Goal: Task Accomplishment & Management: Use online tool/utility

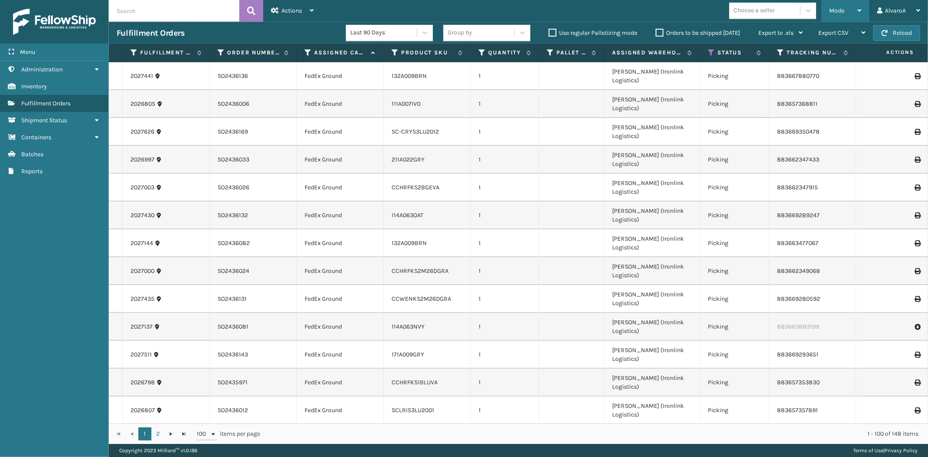
click at [837, 9] on span "Mode" at bounding box center [837, 10] width 15 height 7
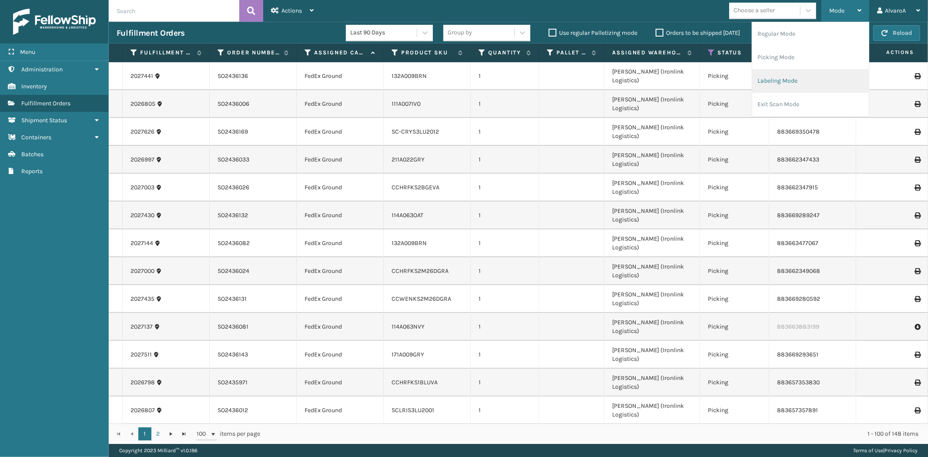
click at [807, 77] on li "Labeling Mode" at bounding box center [811, 81] width 117 height 24
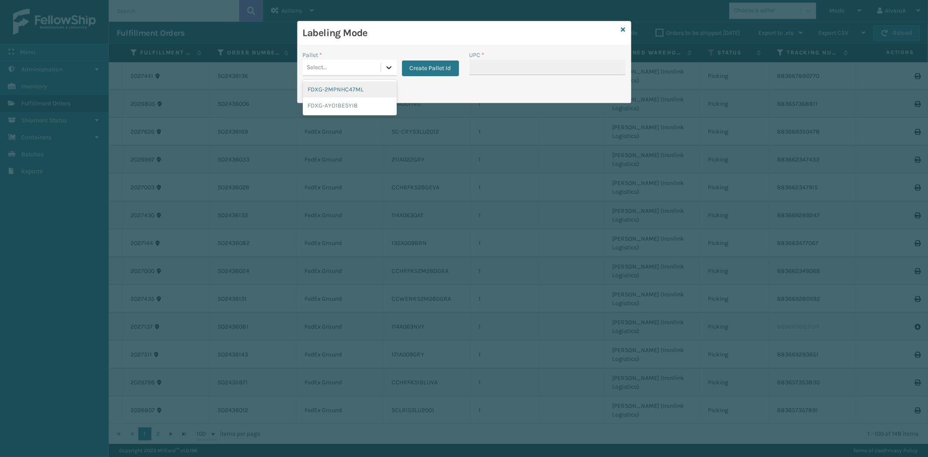
click at [385, 69] on icon at bounding box center [389, 67] width 9 height 9
click at [412, 65] on button "Create Pallet Id" at bounding box center [430, 68] width 57 height 16
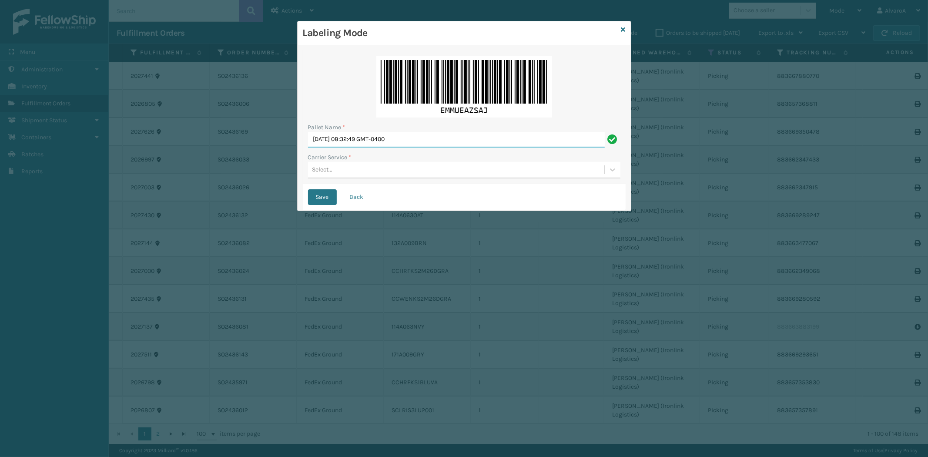
drag, startPoint x: 417, startPoint y: 144, endPoint x: 211, endPoint y: 179, distance: 208.9
click at [211, 179] on div "Labeling Mode Pallet Name * [DATE] 08:32:49 GMT-0400 Carrier Service * Select..…" at bounding box center [464, 228] width 928 height 457
type input "LPN 501410#1"
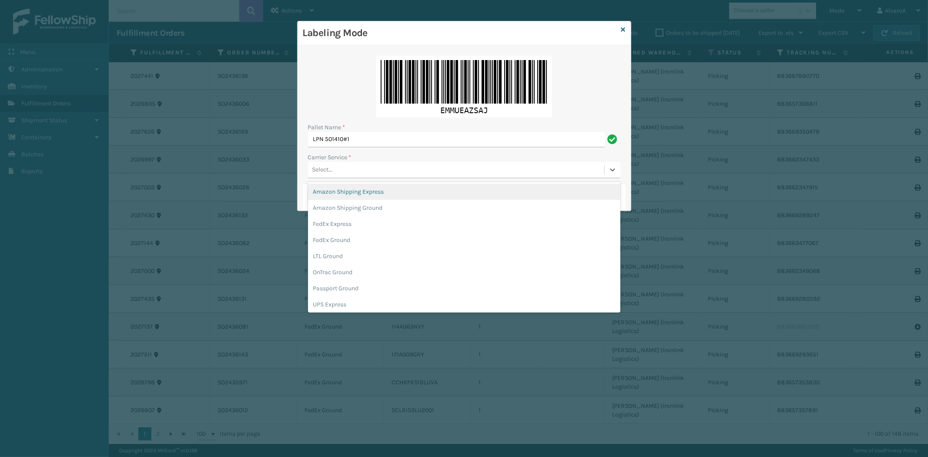
click at [335, 165] on div "Select..." at bounding box center [456, 170] width 296 height 14
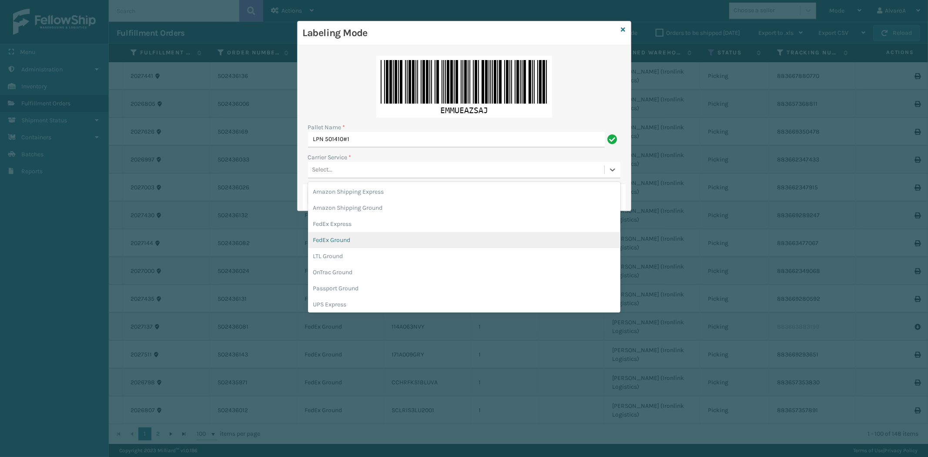
click at [351, 242] on div "FedEx Ground" at bounding box center [464, 240] width 312 height 16
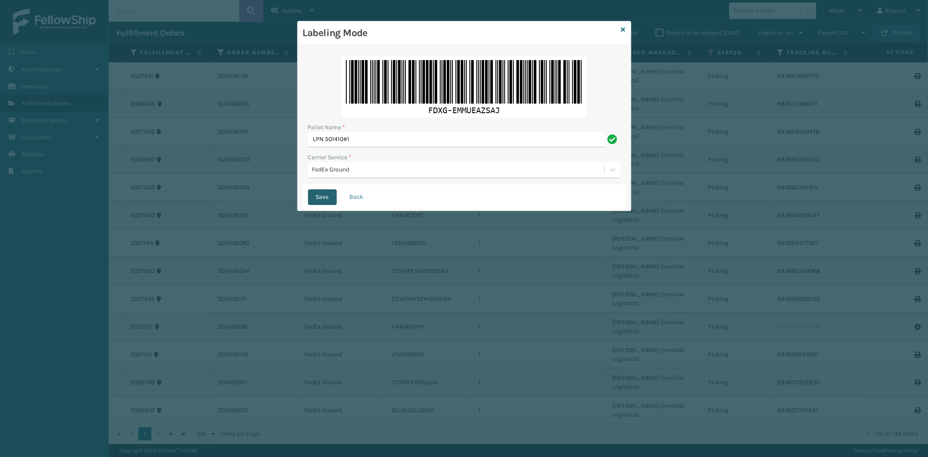
click at [326, 201] on button "Save" at bounding box center [322, 197] width 29 height 16
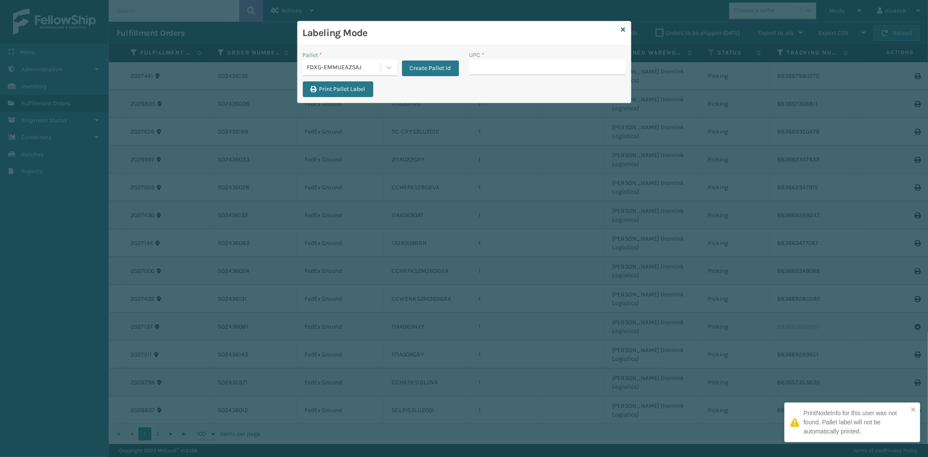
click at [501, 67] on input "UPC *" at bounding box center [548, 68] width 156 height 16
type input "SC-CRYS3LU2051"
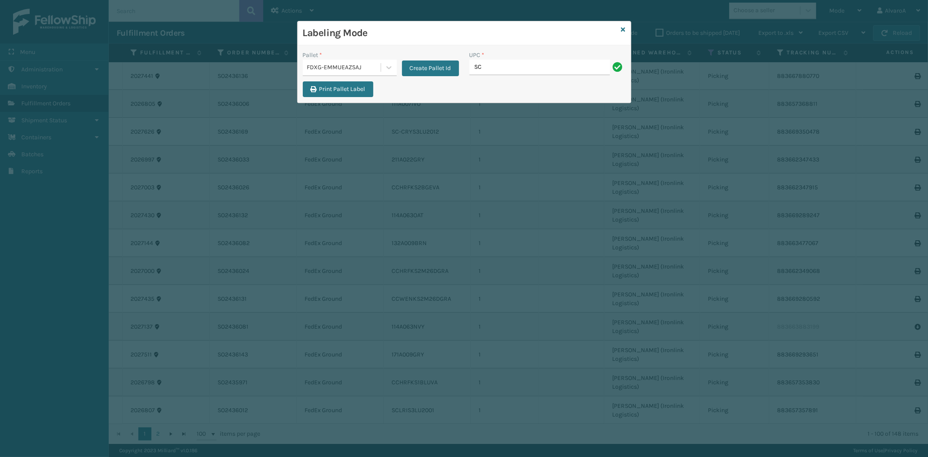
type input "SC-CRYS3LU2051"
type input "SCWDSLU2012"
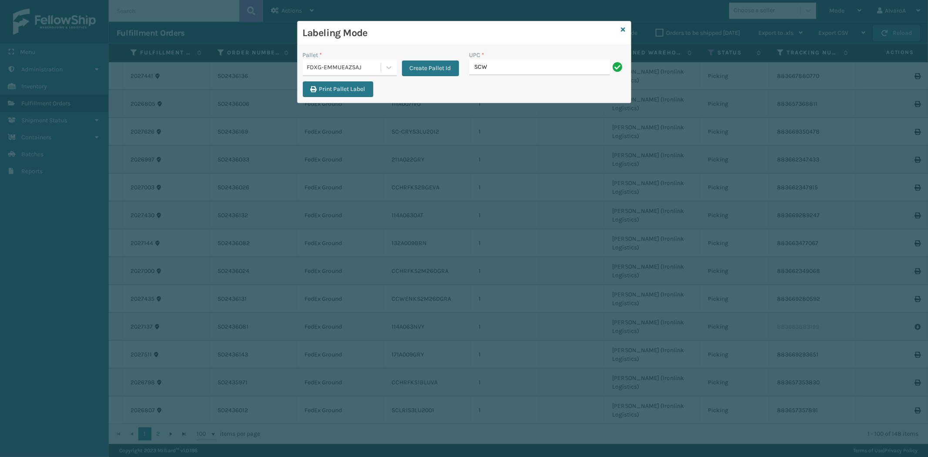
type input "SCWDSLU2012"
click at [442, 68] on button "Create Pallet Id" at bounding box center [430, 68] width 57 height 16
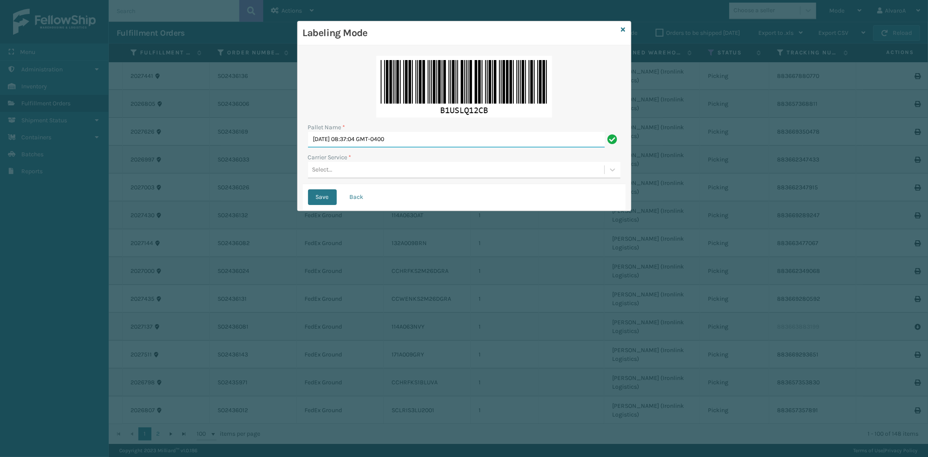
drag, startPoint x: 455, startPoint y: 131, endPoint x: 265, endPoint y: 173, distance: 194.7
click at [265, 173] on div "Labeling Mode Pallet Name * [DATE] 08:37:04 GMT-0400 Carrier Service * Select..…" at bounding box center [464, 228] width 928 height 457
type input "LPN 501409 #1"
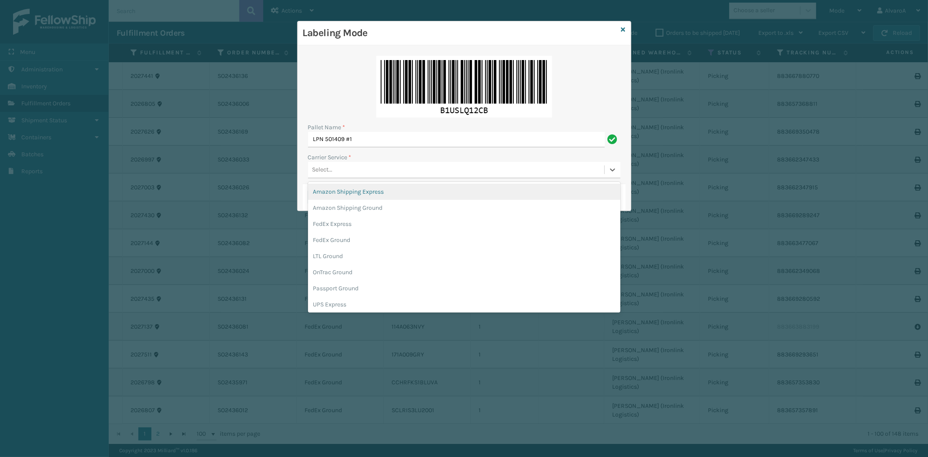
click at [354, 166] on div "Select..." at bounding box center [456, 170] width 296 height 14
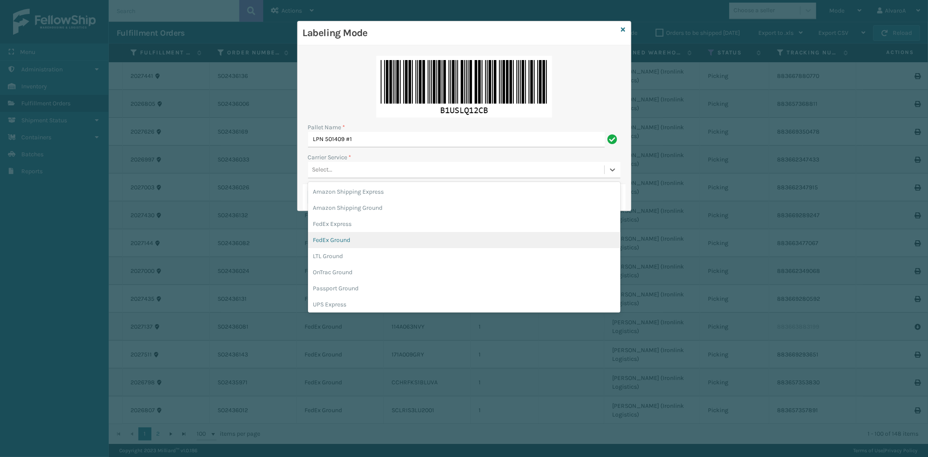
click at [350, 239] on div "FedEx Ground" at bounding box center [464, 240] width 312 height 16
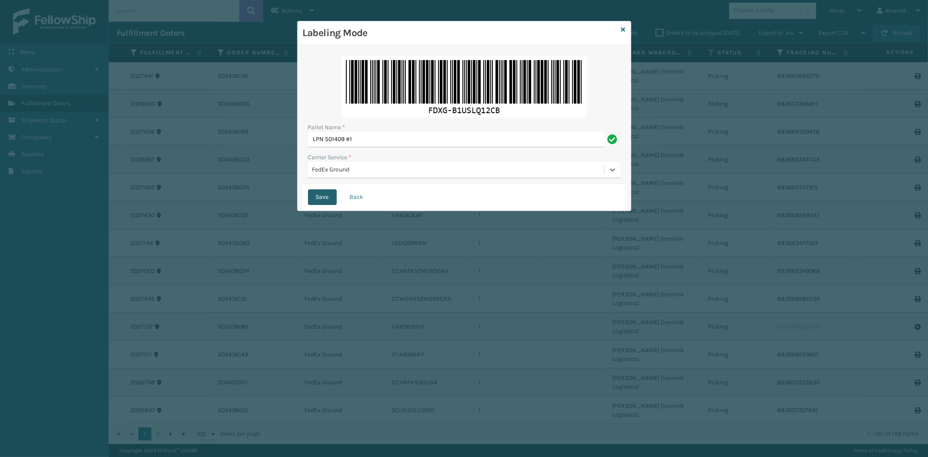
click at [319, 197] on button "Save" at bounding box center [322, 197] width 29 height 16
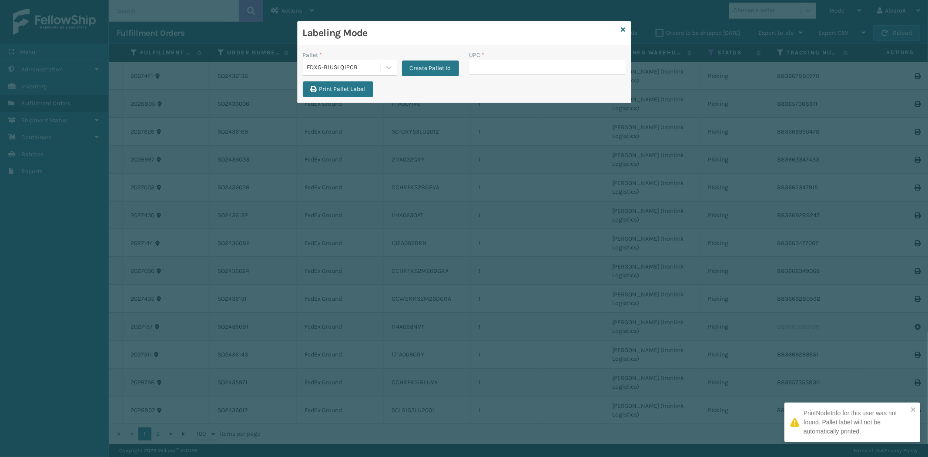
click at [474, 67] on input "UPC *" at bounding box center [548, 68] width 156 height 16
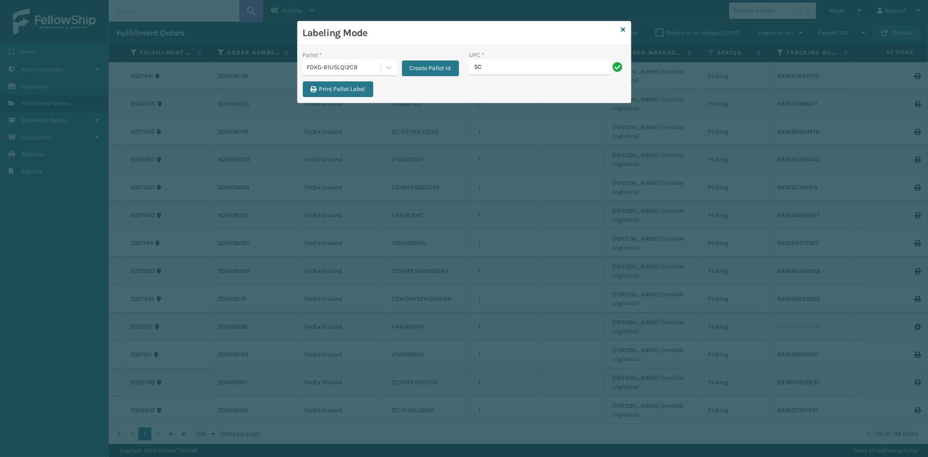
type input "SC-CRYS3LU2012"
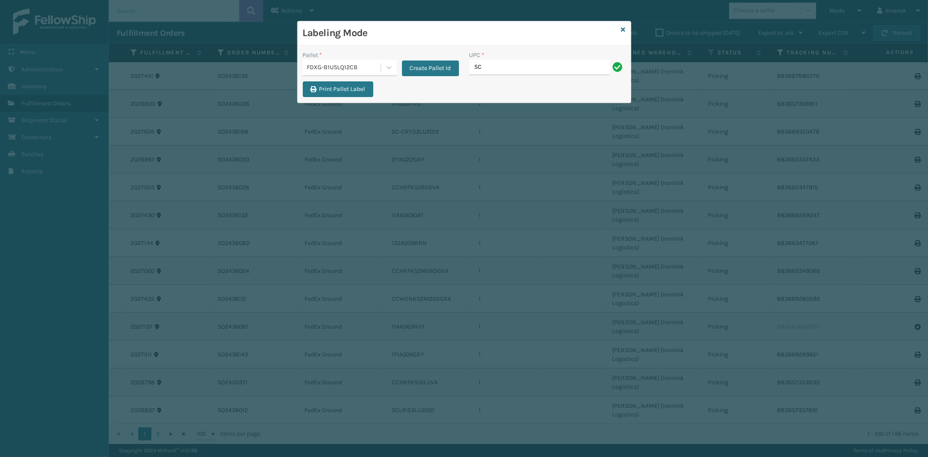
type input "SC-CRYS3LU2012"
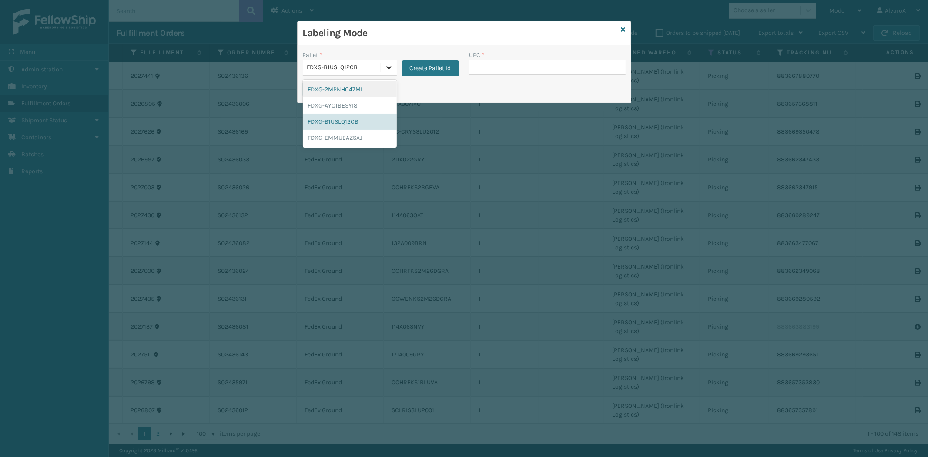
click at [392, 60] on div at bounding box center [389, 68] width 16 height 16
click at [341, 121] on div "FDXG-B1USLQ12CB" at bounding box center [350, 122] width 94 height 16
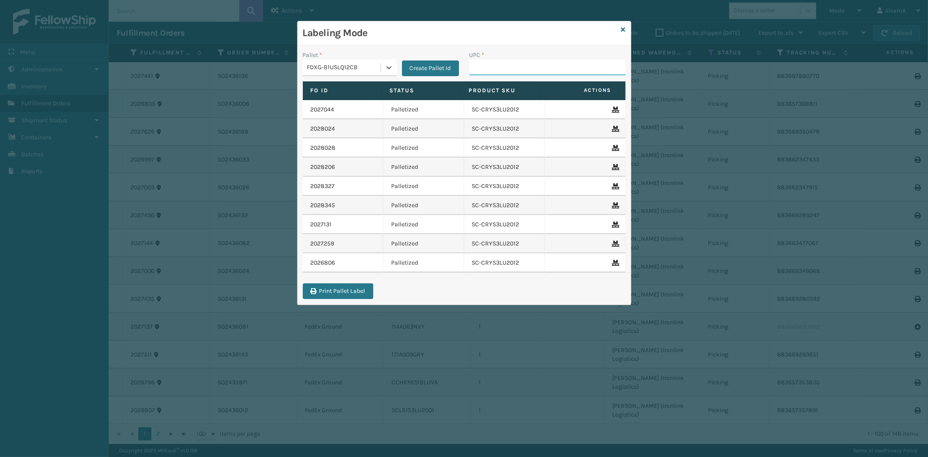
click at [490, 67] on input "UPC *" at bounding box center [548, 68] width 156 height 16
type input "SC-CRYS3LU2012"
click at [485, 72] on input "UPC *" at bounding box center [548, 68] width 156 height 16
type input "SC-CRYS3LU2012"
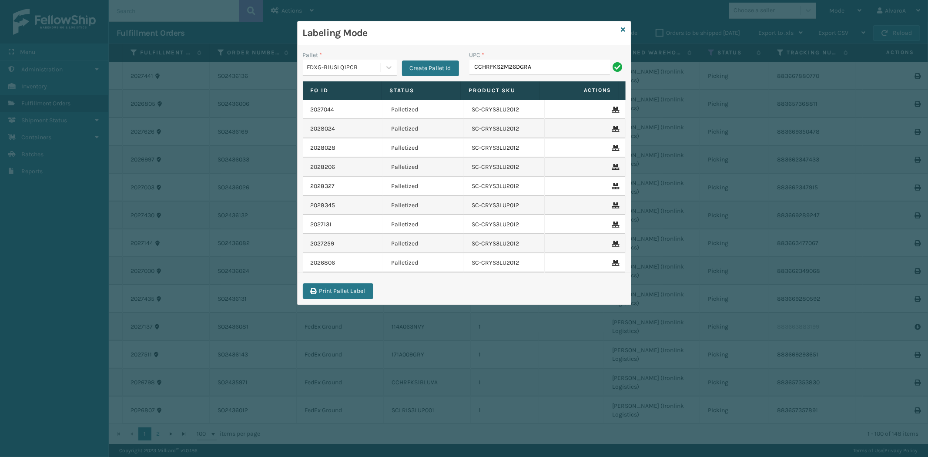
type input "CCHRFKS2M26DGRA"
type input "CCHRFKS2BGEVA"
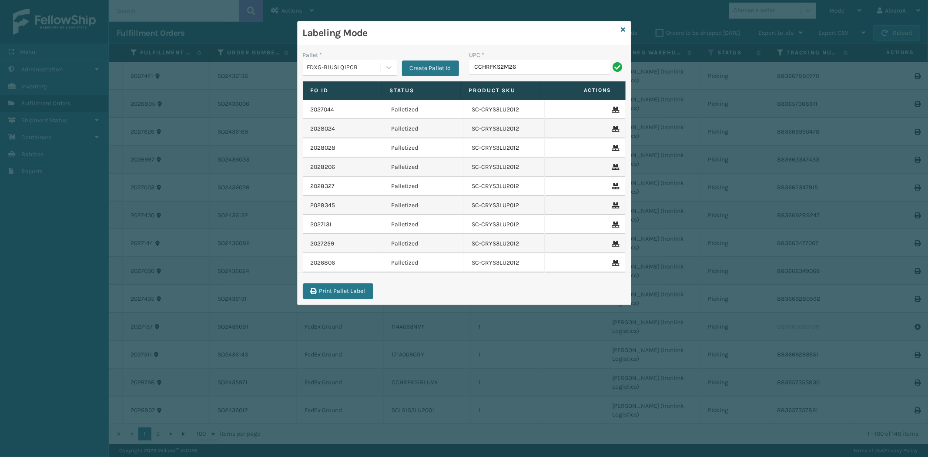
type input "CCHRFKS2M26BRRA"
paste input "CCHRFKS2M26BRRA"
type input "CCHRFKS2M26BRRA"
click at [383, 64] on div at bounding box center [389, 68] width 16 height 16
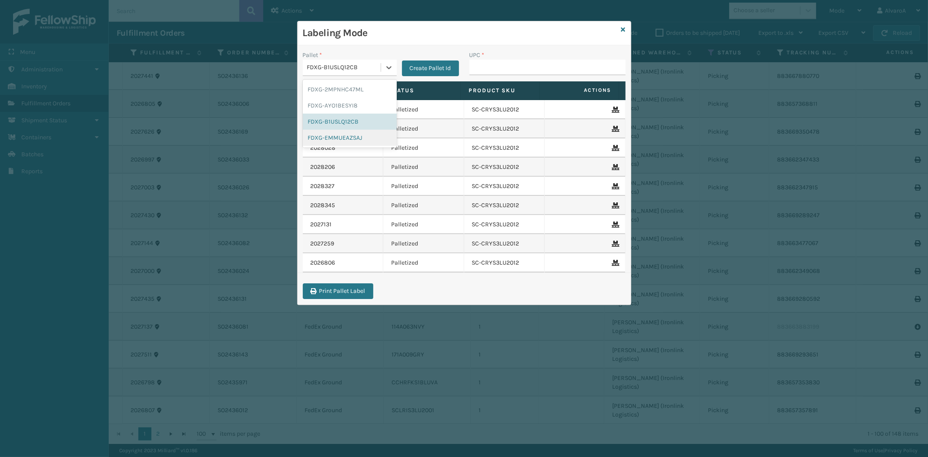
click at [333, 142] on div "FDXG-EMMUEAZSAJ" at bounding box center [350, 138] width 94 height 16
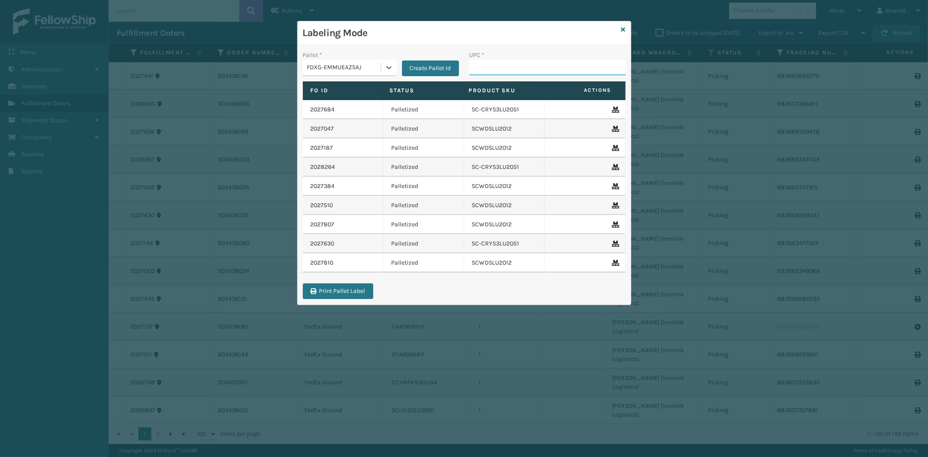
click at [519, 62] on input "UPC *" at bounding box center [548, 68] width 156 height 16
type input "SCLRIS3LU2001"
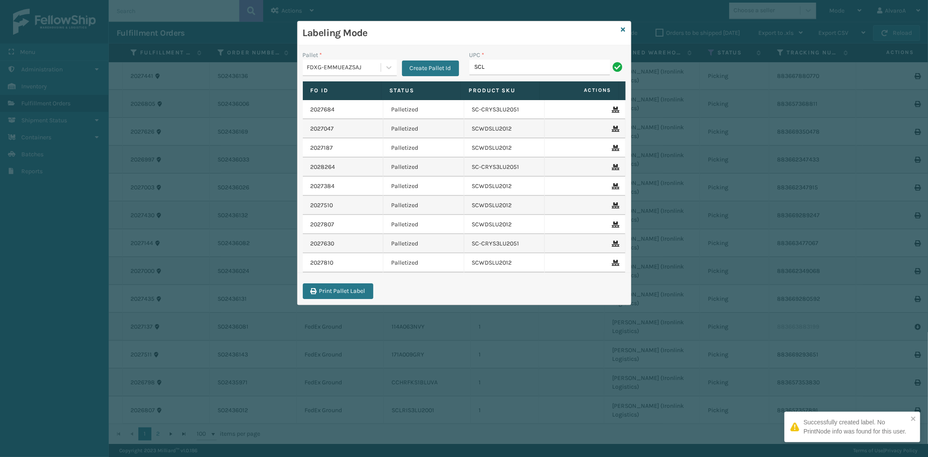
type input "SCLRIS3LU2001"
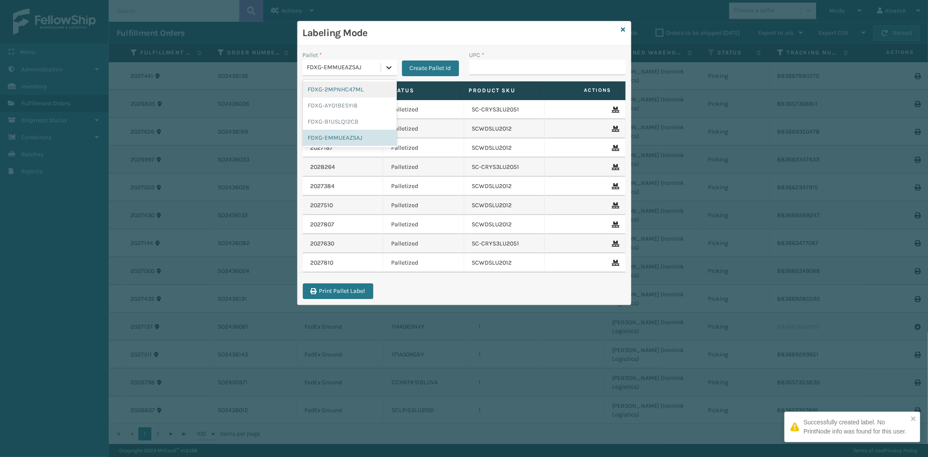
click at [389, 67] on icon at bounding box center [389, 67] width 9 height 9
click at [333, 138] on div "FDXG-EMMUEAZSAJ" at bounding box center [350, 138] width 94 height 16
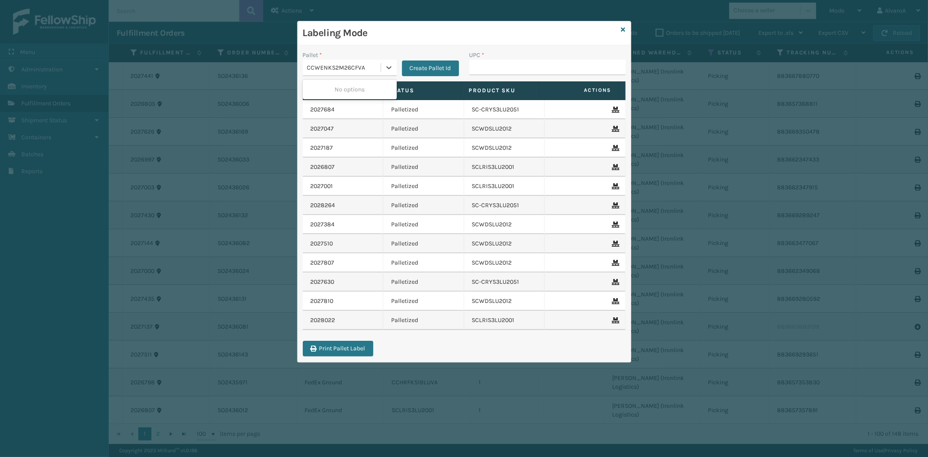
type input "CCWENKS2M26CFVA"
click at [489, 66] on input "UPC *" at bounding box center [548, 68] width 156 height 16
paste input "CCWENKS2M26CFVA"
type input "CCWENKS2M26CFVA"
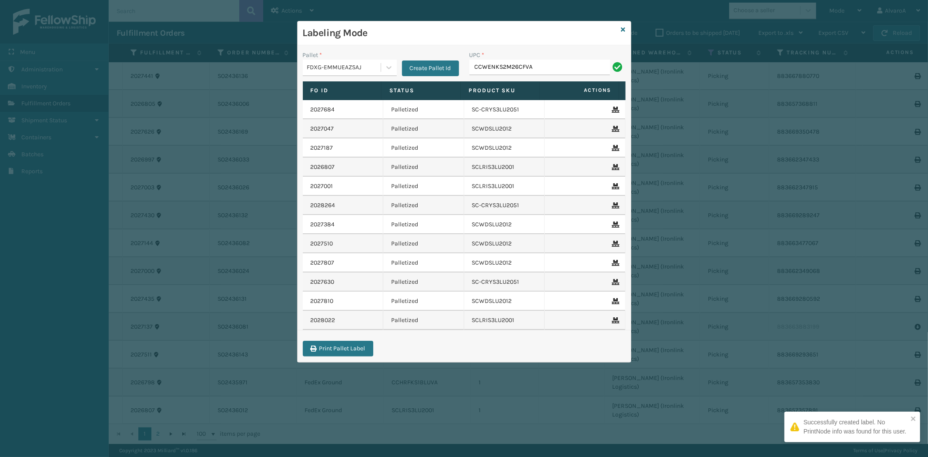
type input "CCWENKS2M26CFVA"
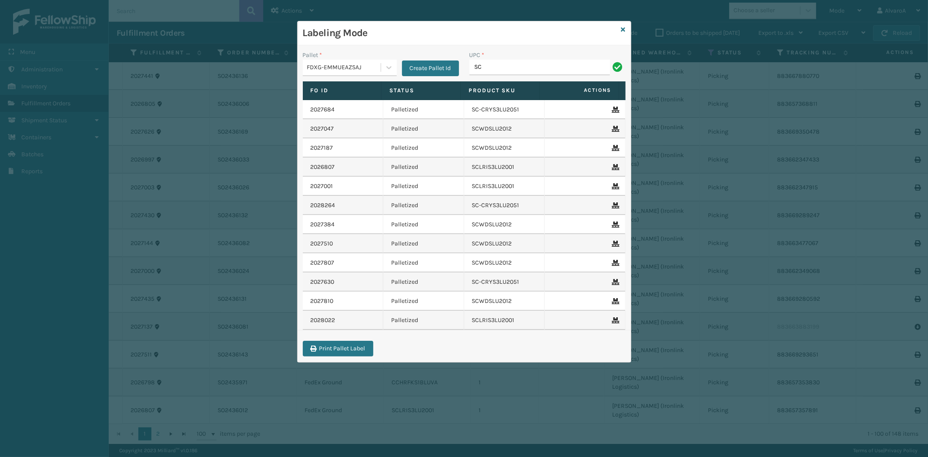
type input "SC-CRYS3LU2001"
type input "CCWENKS2M26DGRA"
type input "CCWENKS1LBRRA"
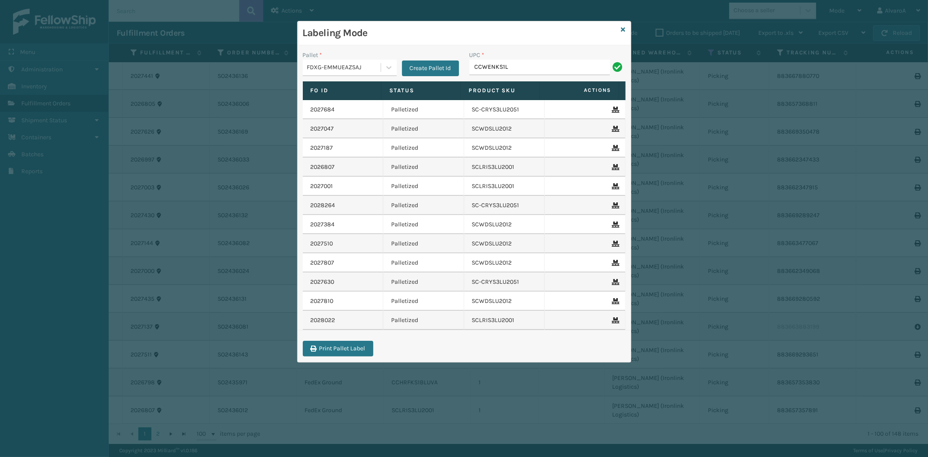
type input "CCWENKS1LBRRA"
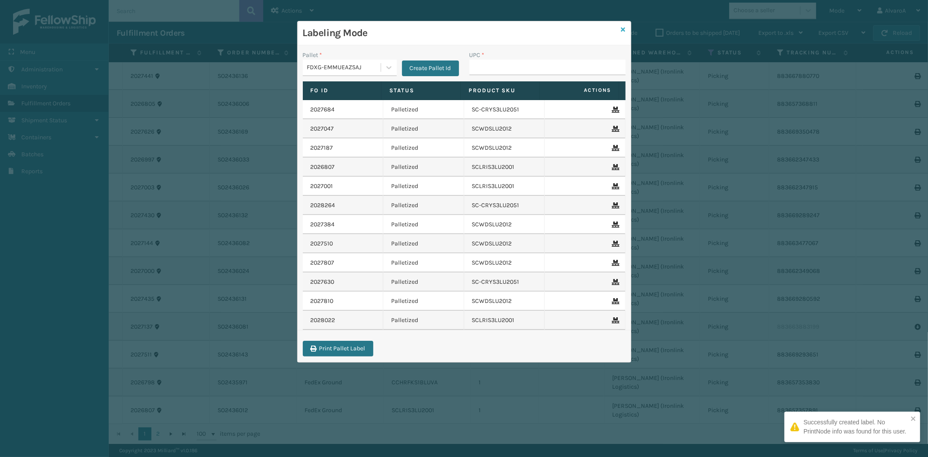
click at [623, 27] on icon at bounding box center [624, 30] width 4 height 6
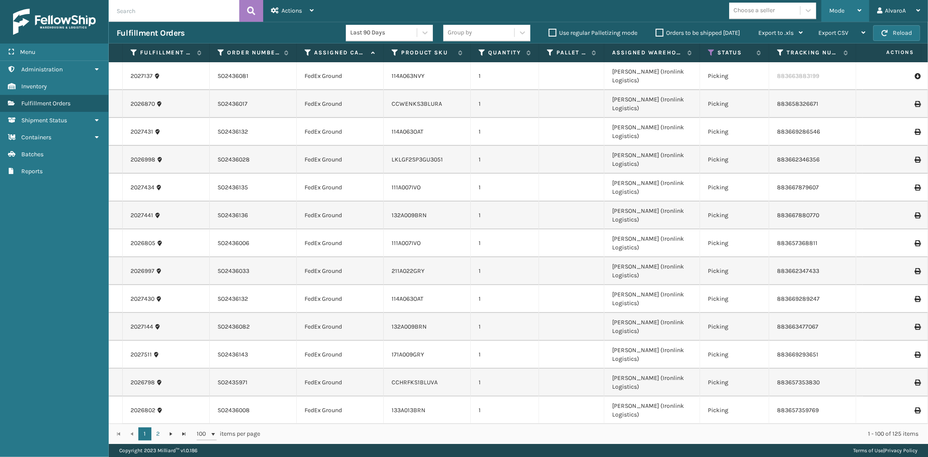
click at [853, 8] on div "Mode" at bounding box center [846, 11] width 32 height 22
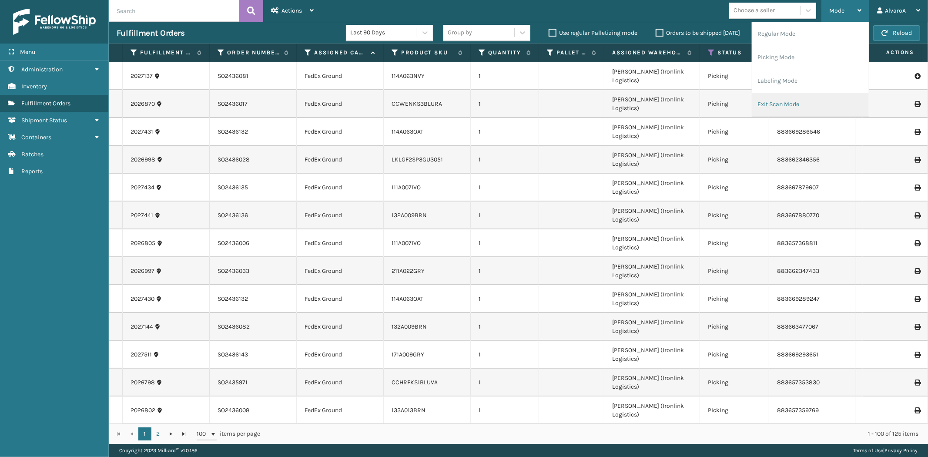
click at [799, 99] on li "Exit Scan Mode" at bounding box center [811, 105] width 117 height 24
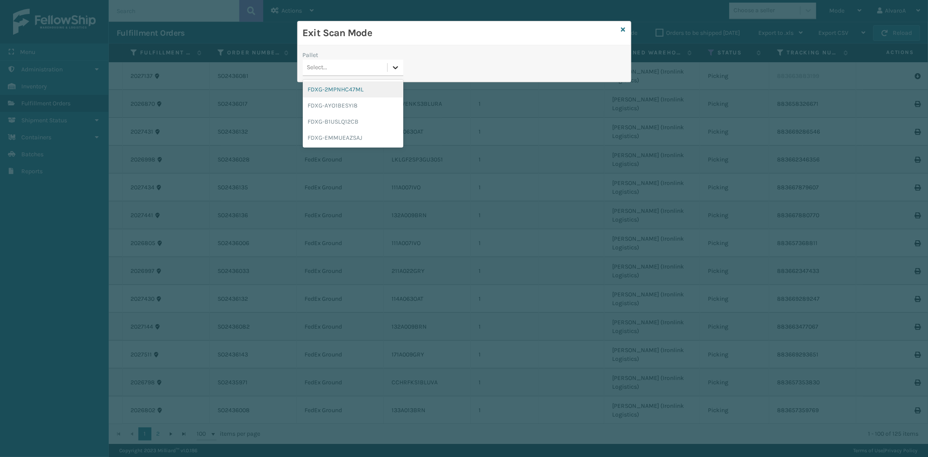
click at [394, 67] on icon at bounding box center [395, 67] width 5 height 3
drag, startPoint x: 332, startPoint y: 141, endPoint x: 338, endPoint y: 118, distance: 23.9
click at [333, 141] on div "FDXG-EMMUEAZSAJ" at bounding box center [353, 138] width 101 height 16
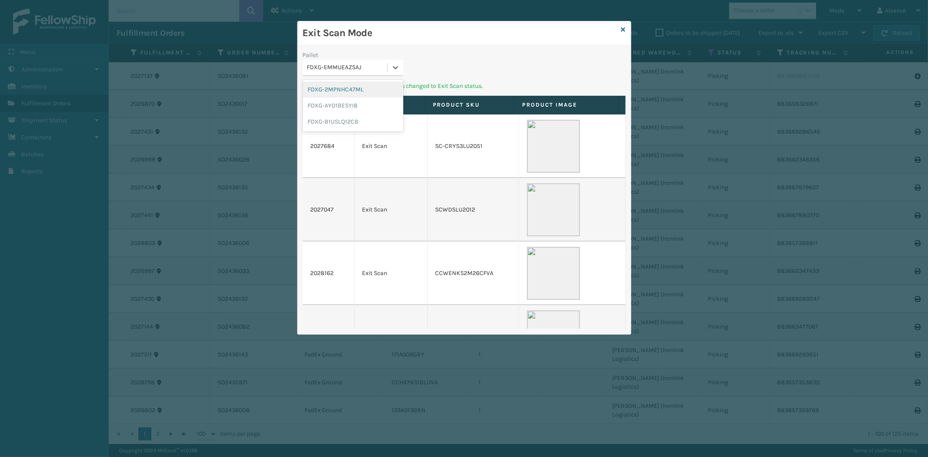
click at [387, 67] on div "FDXG-EMMUEAZSAJ" at bounding box center [347, 67] width 81 height 9
click at [359, 117] on div "FDXG-B1USLQ12CB" at bounding box center [353, 122] width 101 height 16
click at [625, 30] on icon at bounding box center [624, 30] width 4 height 6
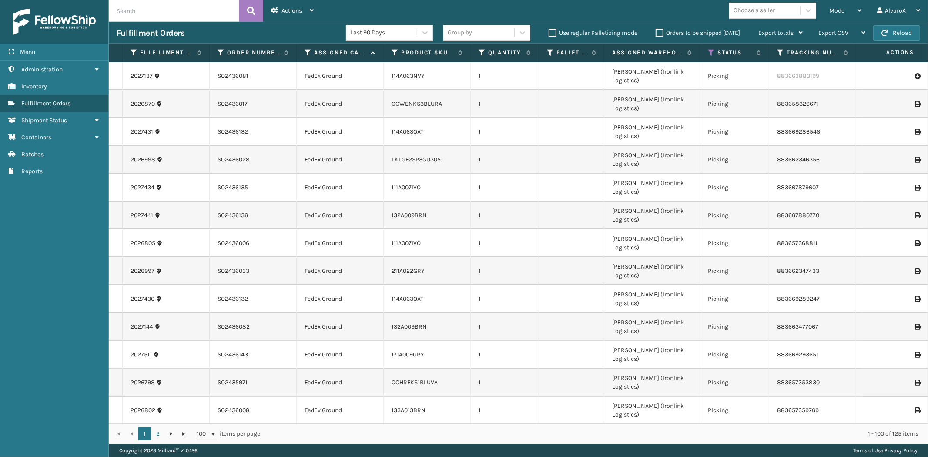
click at [658, 32] on label "Orders to be shipped [DATE]" at bounding box center [698, 32] width 84 height 7
click at [656, 32] on input "Orders to be shipped [DATE]" at bounding box center [656, 31] width 0 height 6
click at [658, 32] on label "Orders to be shipped [DATE]" at bounding box center [698, 32] width 84 height 7
click at [656, 32] on input "Orders to be shipped [DATE]" at bounding box center [656, 31] width 0 height 6
click at [856, 7] on div "Mode" at bounding box center [846, 11] width 32 height 22
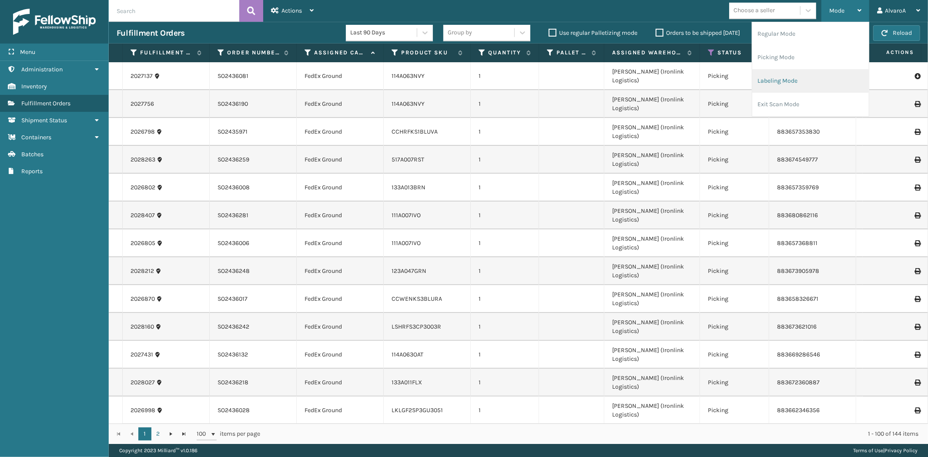
click at [758, 81] on li "Labeling Mode" at bounding box center [811, 81] width 117 height 24
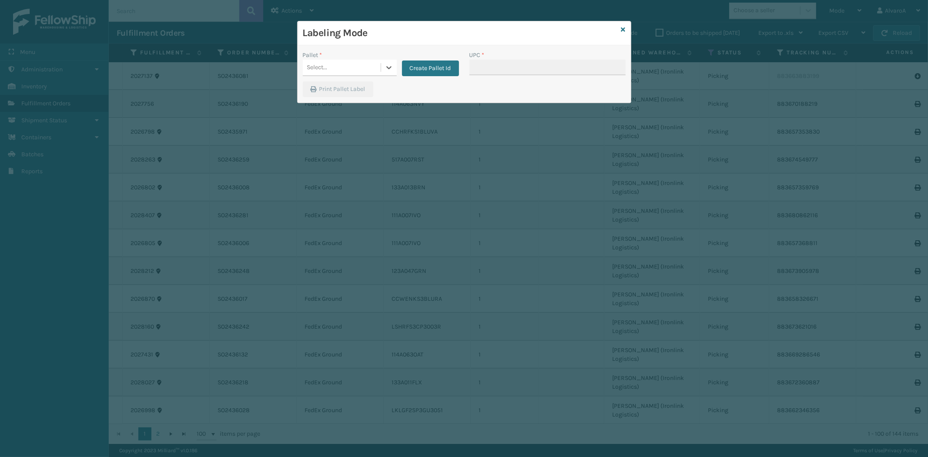
click at [397, 71] on div "Create Pallet Id" at bounding box center [428, 63] width 62 height 26
click at [415, 70] on button "Create Pallet Id" at bounding box center [430, 68] width 57 height 16
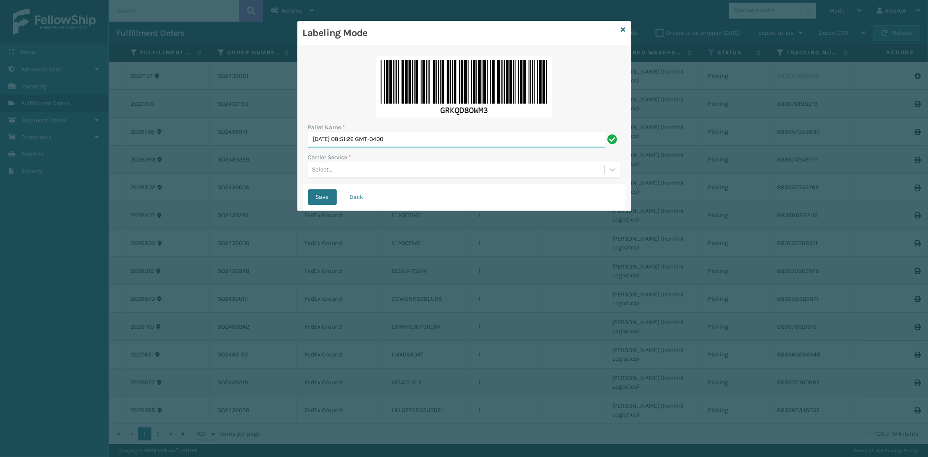
drag, startPoint x: 431, startPoint y: 134, endPoint x: 238, endPoint y: 151, distance: 194.0
click at [238, 151] on div "Labeling Mode Pallet Name * [DATE] 08:51:26 GMT-0400 Carrier Service * Select..…" at bounding box center [464, 228] width 928 height 457
type input "LPN 501407 #1"
click at [321, 165] on div "Select..." at bounding box center [456, 170] width 296 height 14
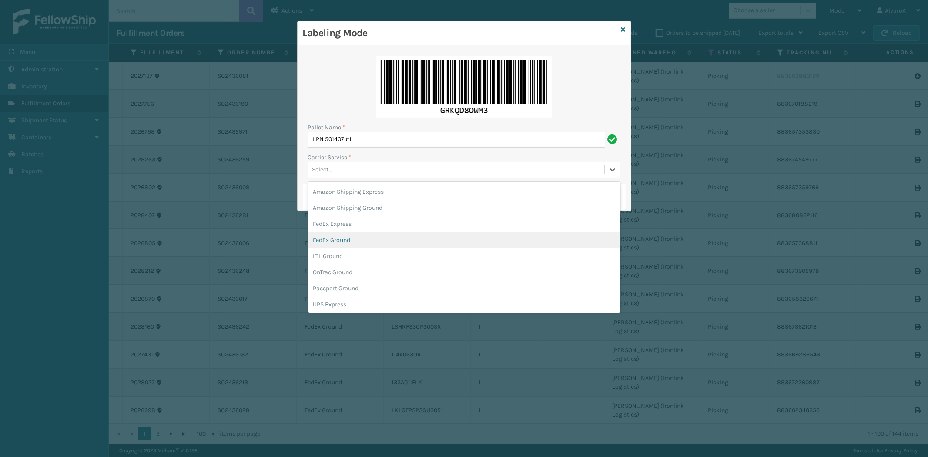
click at [332, 240] on div "FedEx Ground" at bounding box center [464, 240] width 312 height 16
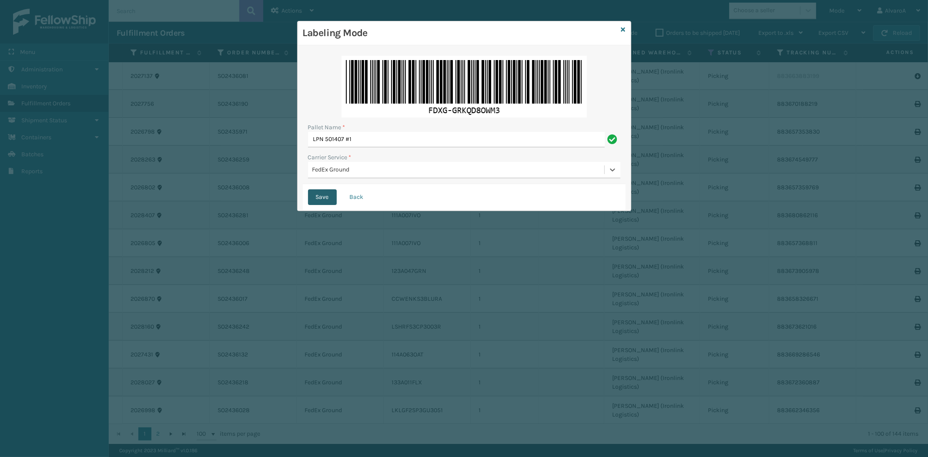
click at [322, 201] on button "Save" at bounding box center [322, 197] width 29 height 16
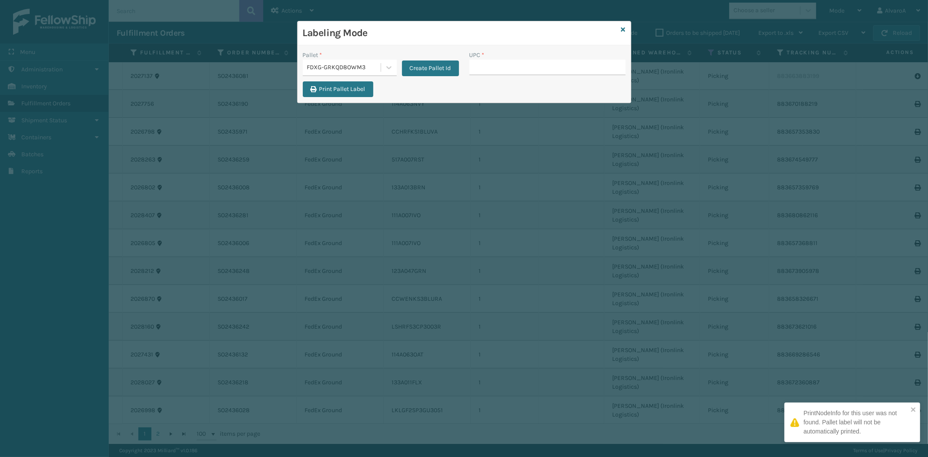
click at [522, 66] on input "UPC *" at bounding box center [548, 68] width 156 height 16
click at [501, 64] on input "UPC *" at bounding box center [548, 68] width 156 height 16
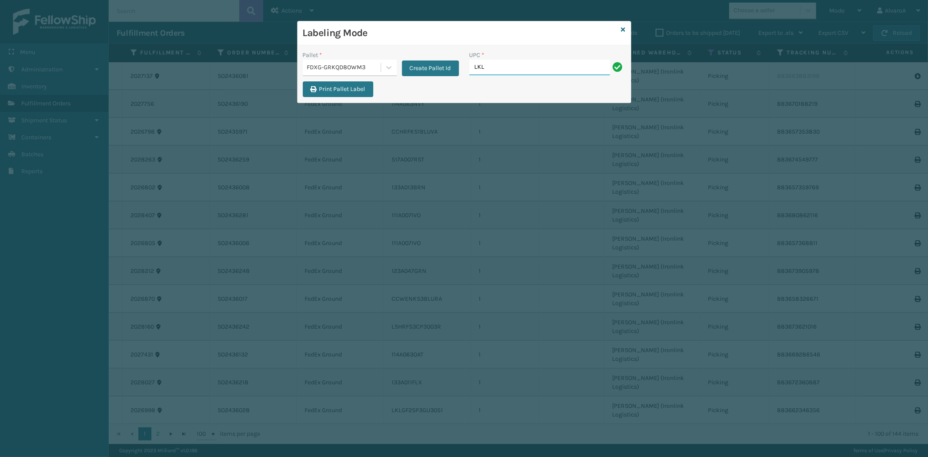
type input "LKLGF2SP3OLV-C"
type input "LSHRFS3CP3003R"
type input "LKLGF2SP3GU3051"
type input "CCWENKS3BLURA"
type input "CCWENKS3M26DGRA"
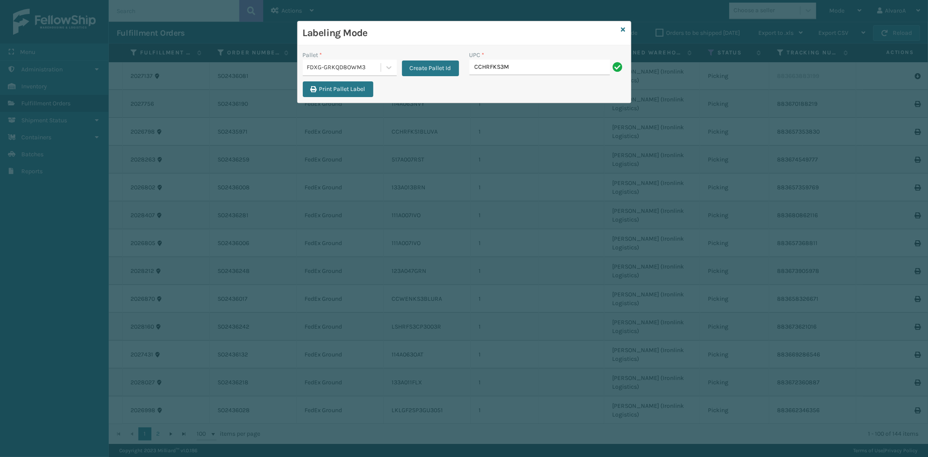
type input "CCHRFKS3M26BRRA"
type input "111A049BLU"
type input "133A013BRN"
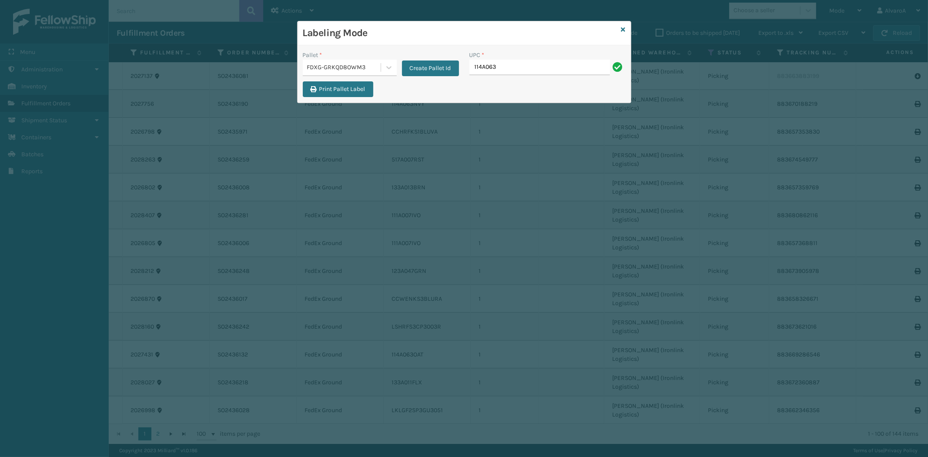
type input "114A063OAT"
type input "114A063NVY"
type input "111A012LIN"
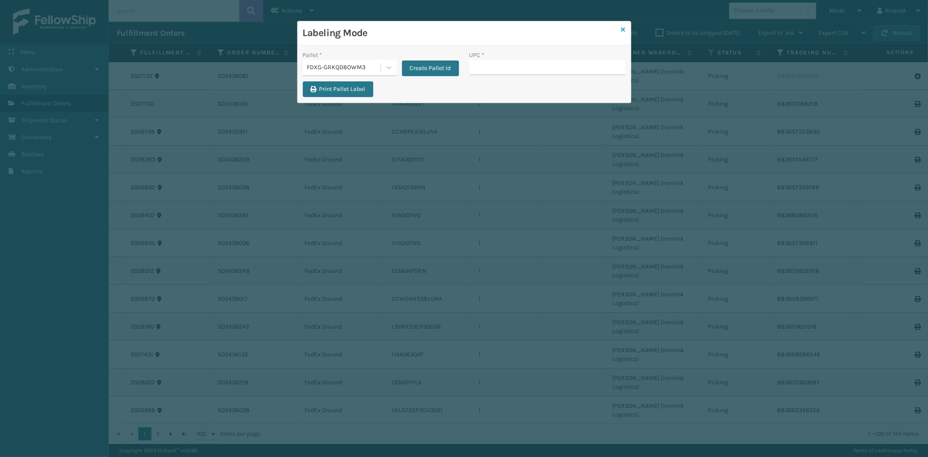
click at [624, 29] on icon at bounding box center [624, 30] width 4 height 6
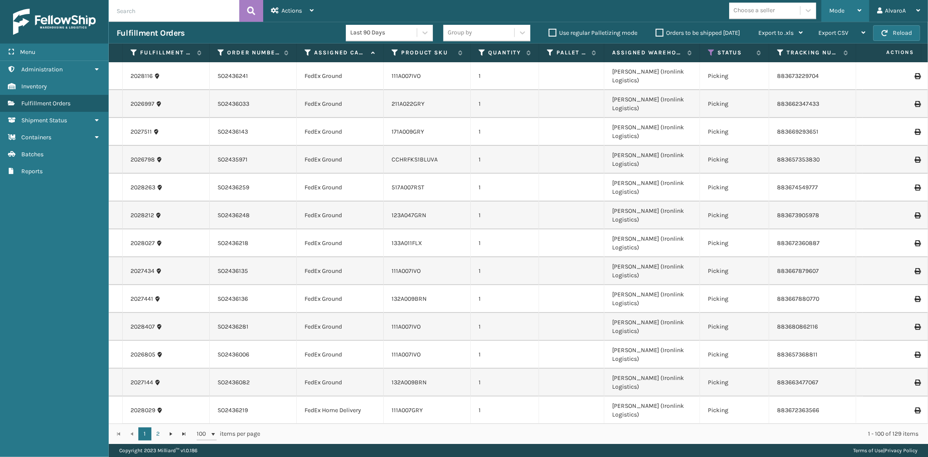
click at [829, 9] on div "Mode Regular Mode Picking Mode Labeling Mode Exit Scan Mode" at bounding box center [846, 11] width 48 height 22
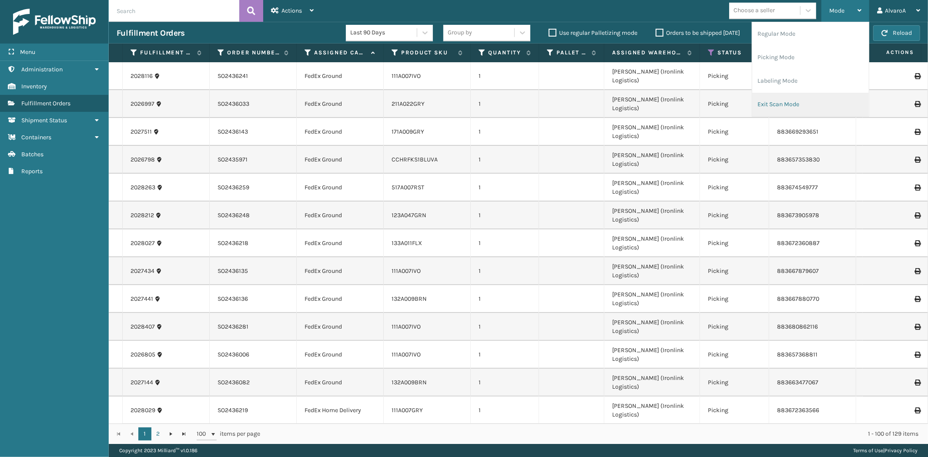
click at [784, 108] on li "Exit Scan Mode" at bounding box center [811, 105] width 117 height 24
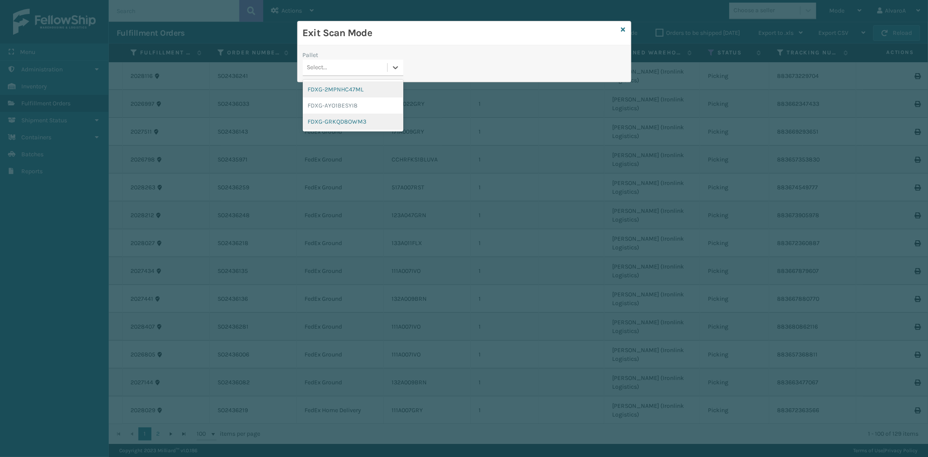
drag, startPoint x: 393, startPoint y: 63, endPoint x: 351, endPoint y: 127, distance: 76.2
click at [393, 64] on icon at bounding box center [395, 67] width 9 height 9
click at [351, 114] on div "FDXG-GRKQD8OWM3" at bounding box center [353, 122] width 101 height 16
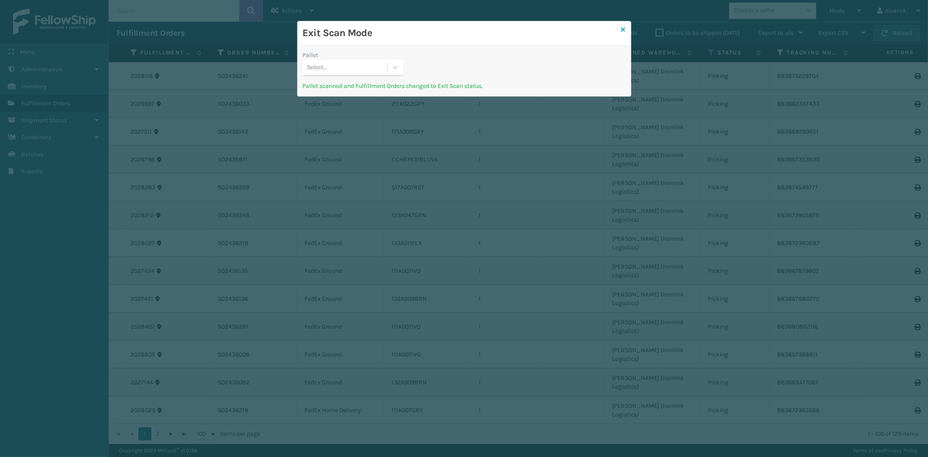
click at [624, 28] on icon at bounding box center [624, 30] width 4 height 6
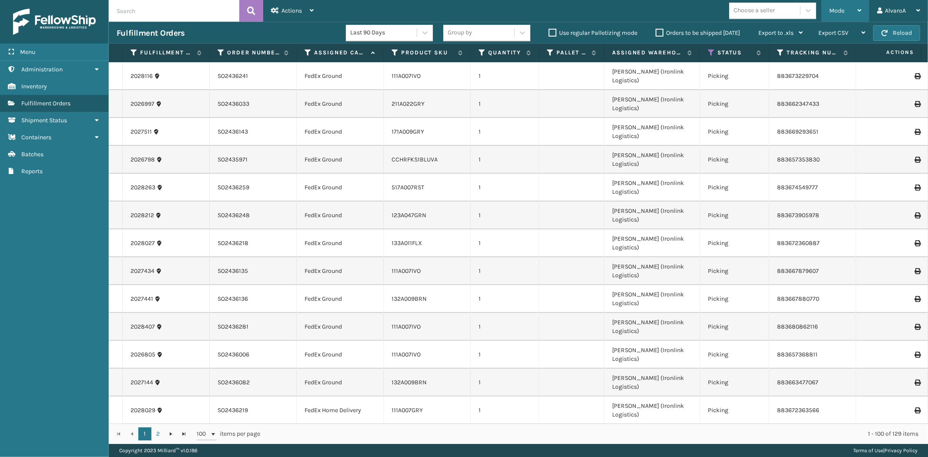
click at [847, 17] on div "Mode" at bounding box center [846, 11] width 32 height 22
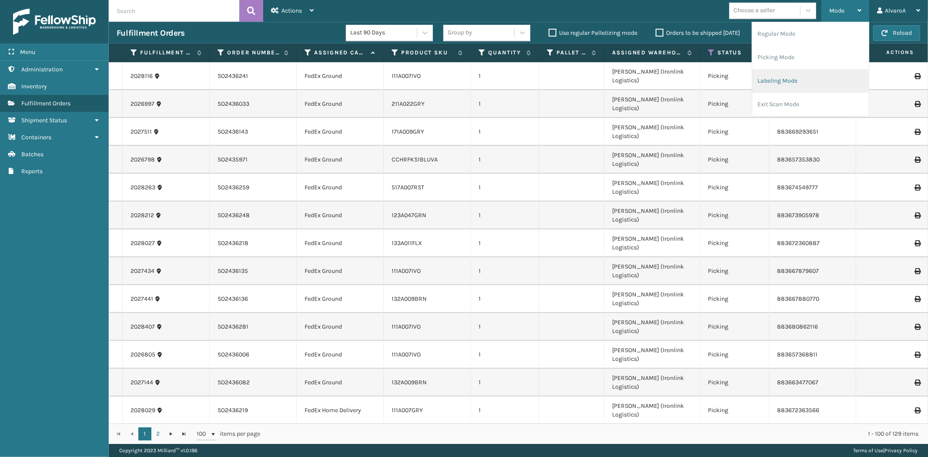
click at [789, 77] on li "Labeling Mode" at bounding box center [811, 81] width 117 height 24
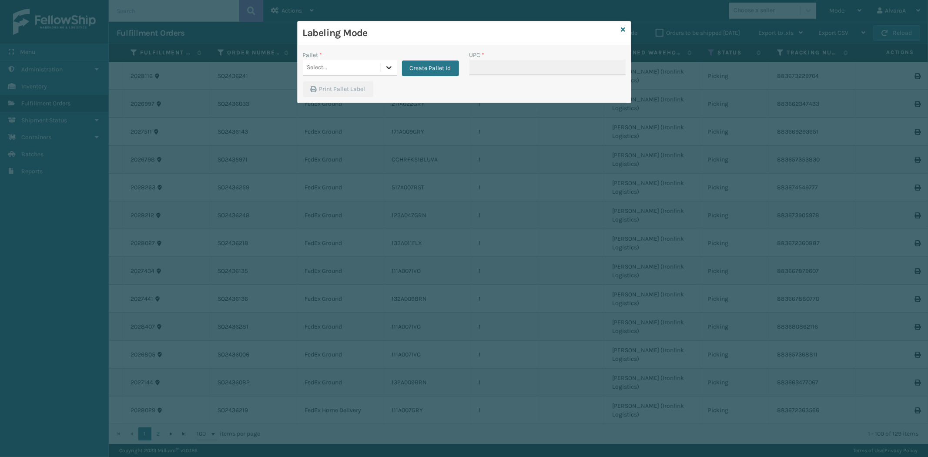
click at [393, 68] on div at bounding box center [389, 68] width 16 height 16
click at [413, 64] on button "Create Pallet Id" at bounding box center [430, 68] width 57 height 16
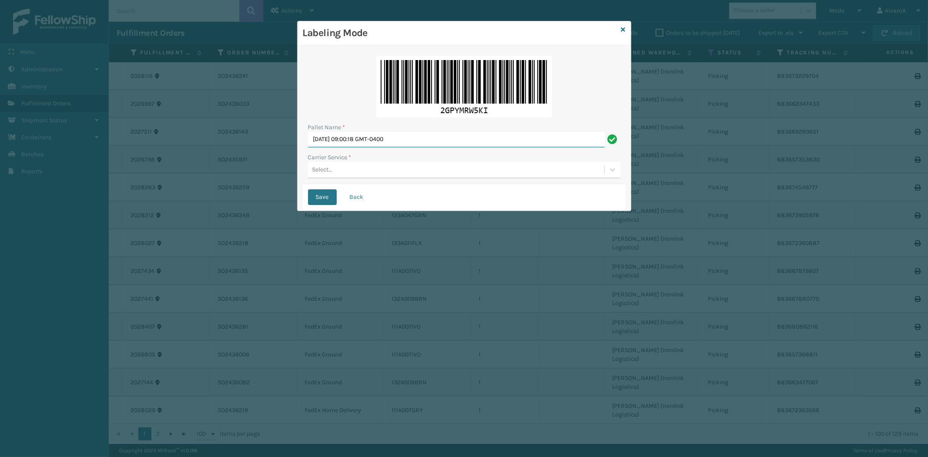
drag, startPoint x: 430, startPoint y: 132, endPoint x: 244, endPoint y: 161, distance: 188.5
click at [244, 161] on div "Labeling Mode Pallet Name * [DATE] 09:00:18 GMT-0400 Carrier Service * Select..…" at bounding box center [464, 228] width 928 height 457
type input "LPN 501408#1"
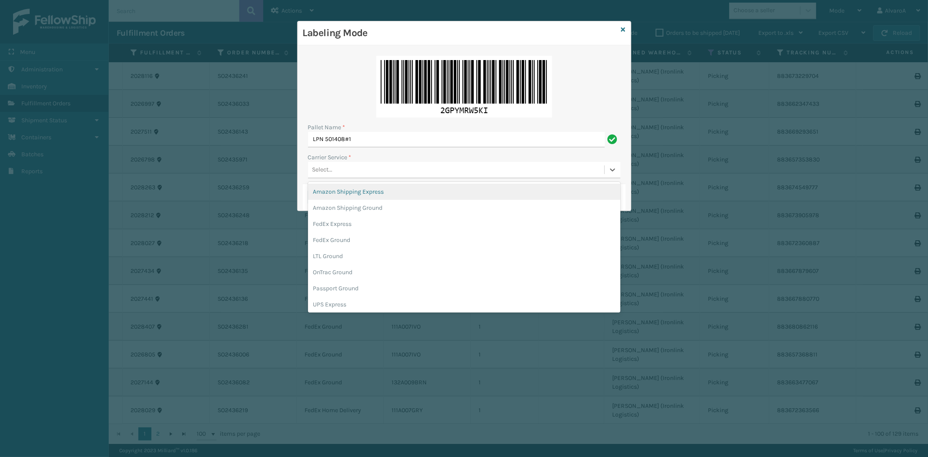
click at [320, 166] on div "Select..." at bounding box center [322, 169] width 20 height 9
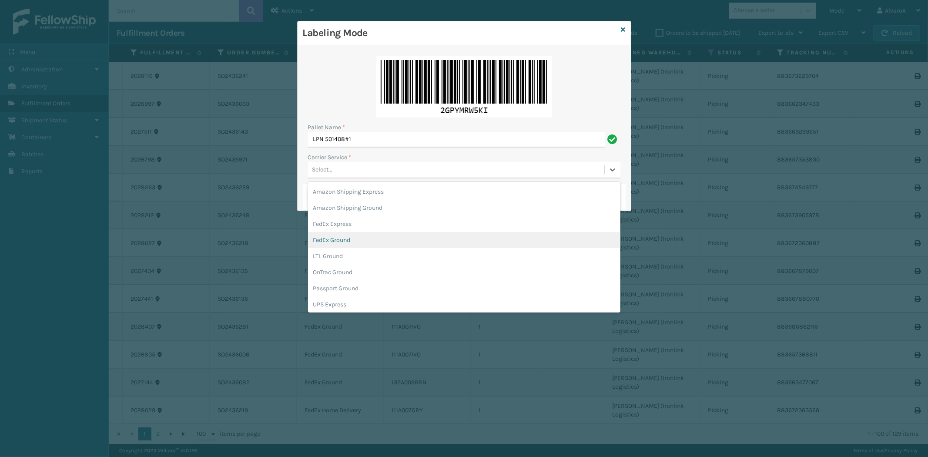
click at [318, 241] on div "FedEx Ground" at bounding box center [464, 240] width 312 height 16
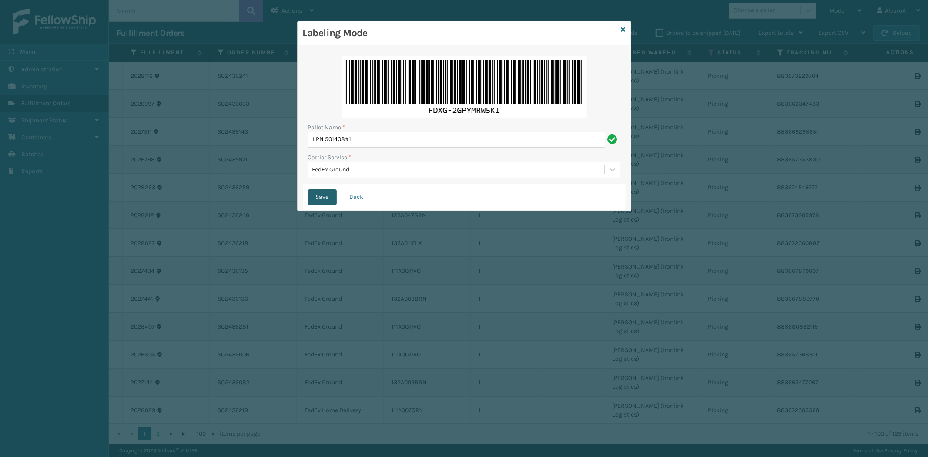
click at [318, 200] on button "Save" at bounding box center [322, 197] width 29 height 16
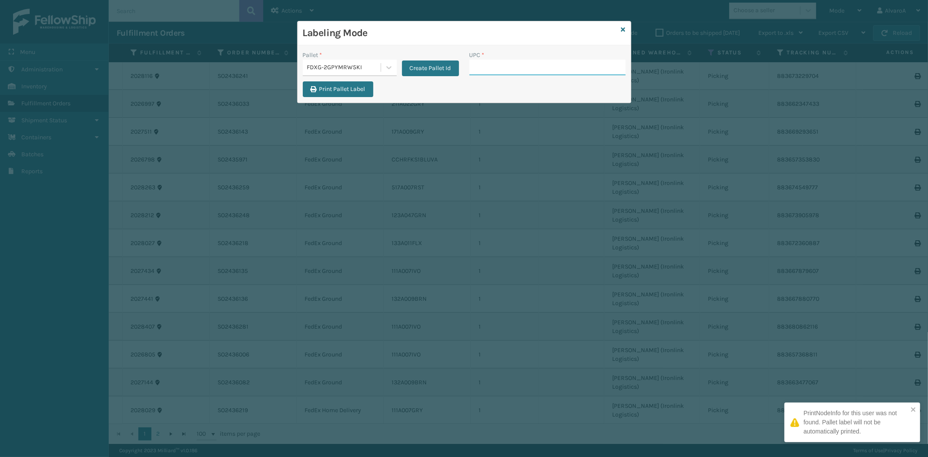
paste input "131A013NVY"
type input "131A013NVY"
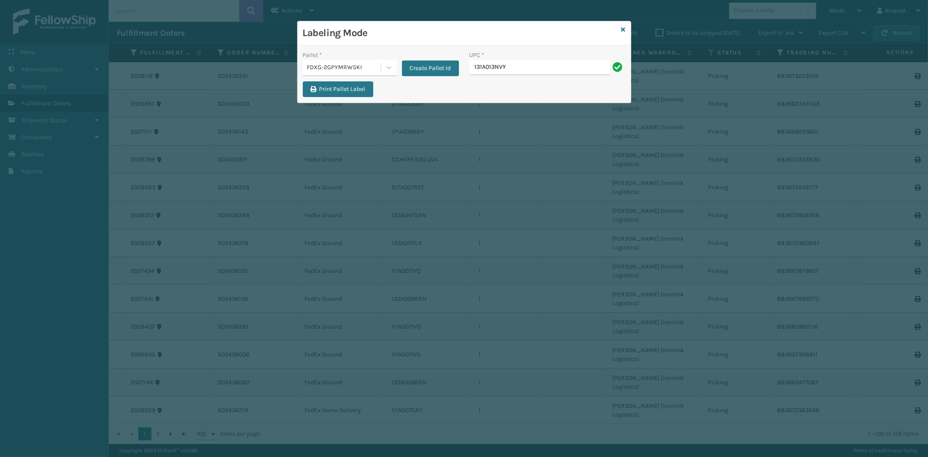
type input "131A013NVY"
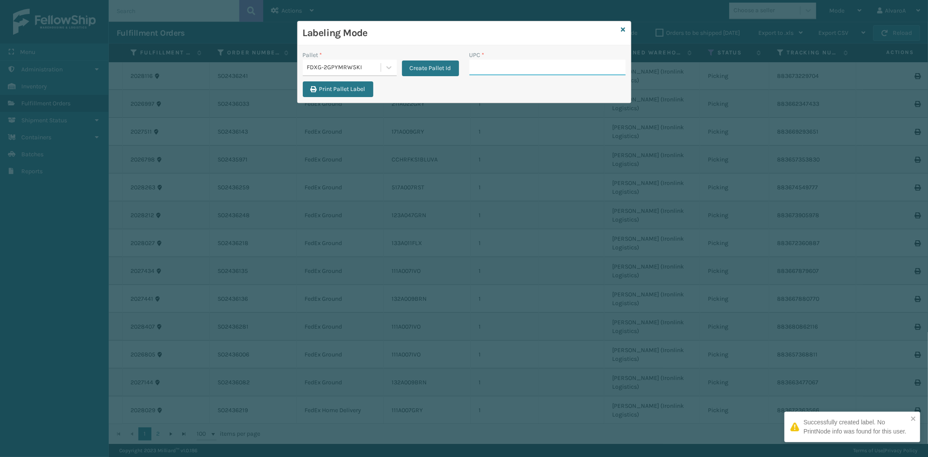
paste input "517A007RST"
type input "517A007RST"
paste input "171A009GRY"
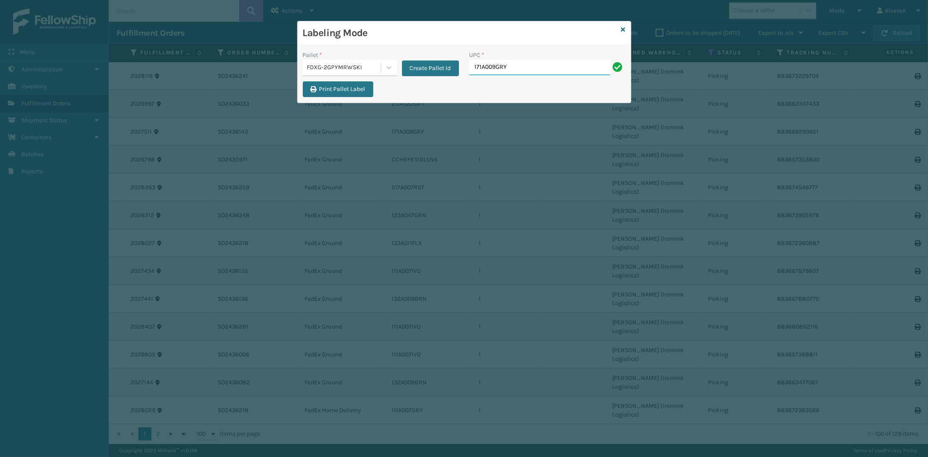
type input "171A009GRY"
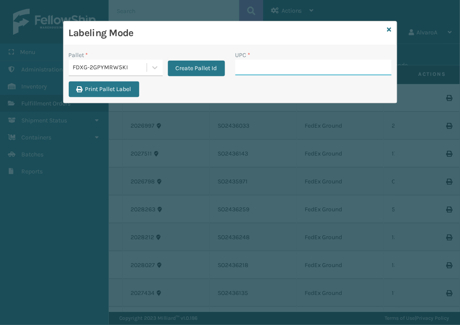
paste input "123A047GRN"
type input "123A047GRN"
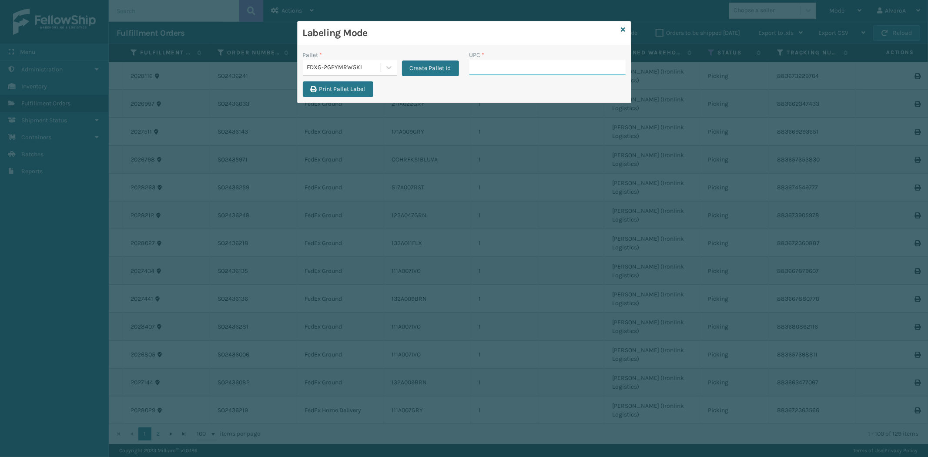
paste input "111A007GRY"
type input "111A007GRY"
type input "516A015LIN"
paste input "132A009BRN"
type input "132A009BRN"
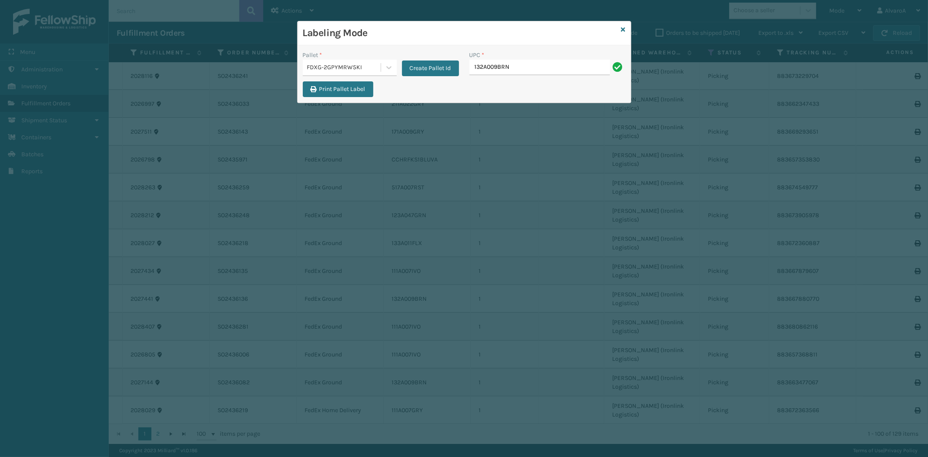
type input "132A009BRN"
paste input "132A009BRN"
type input "132A009BRN"
click at [625, 29] on div "Labeling Mode Pallet * FDXG-2GPYMRW5KI Create Pallet Id UPC * Print Pallet Label" at bounding box center [464, 62] width 334 height 82
click at [622, 29] on icon at bounding box center [624, 30] width 4 height 6
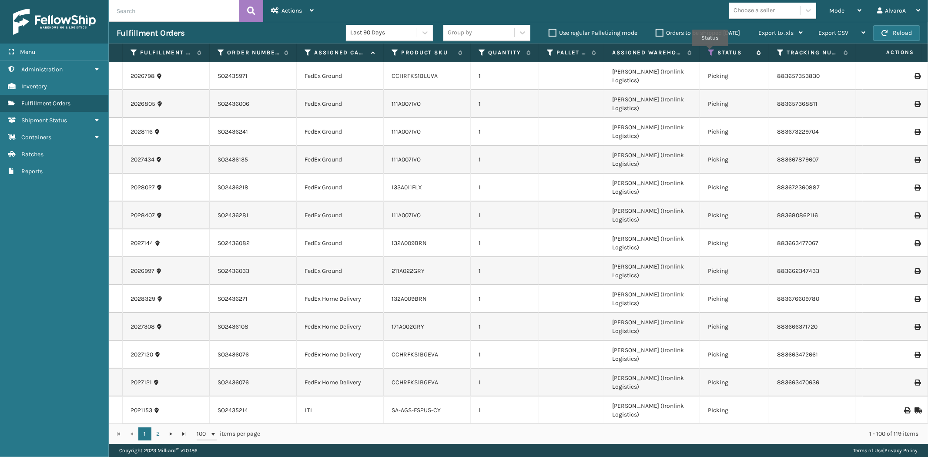
click at [710, 52] on icon at bounding box center [711, 53] width 7 height 8
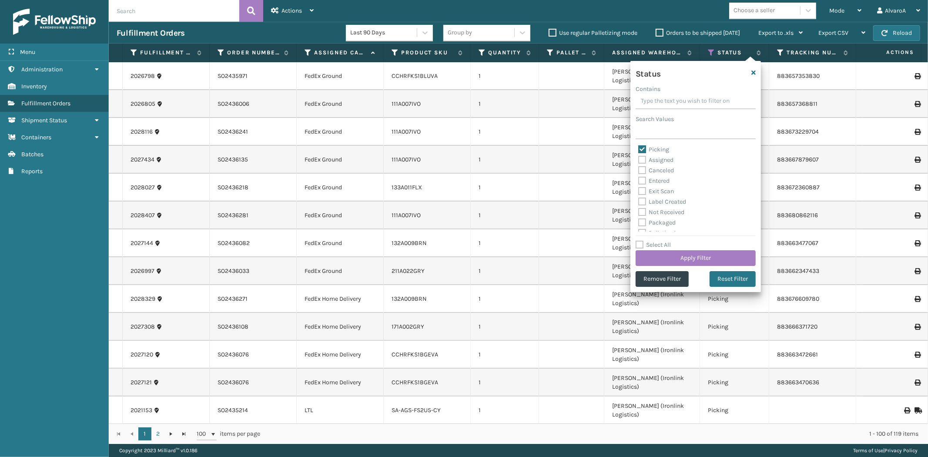
click at [656, 161] on label "Assigned" at bounding box center [655, 159] width 35 height 7
click at [639, 161] on input "Assigned" at bounding box center [638, 158] width 0 height 6
checkbox input "true"
click at [659, 149] on label "Picking" at bounding box center [653, 149] width 31 height 7
click at [639, 149] on input "Picking" at bounding box center [638, 147] width 0 height 6
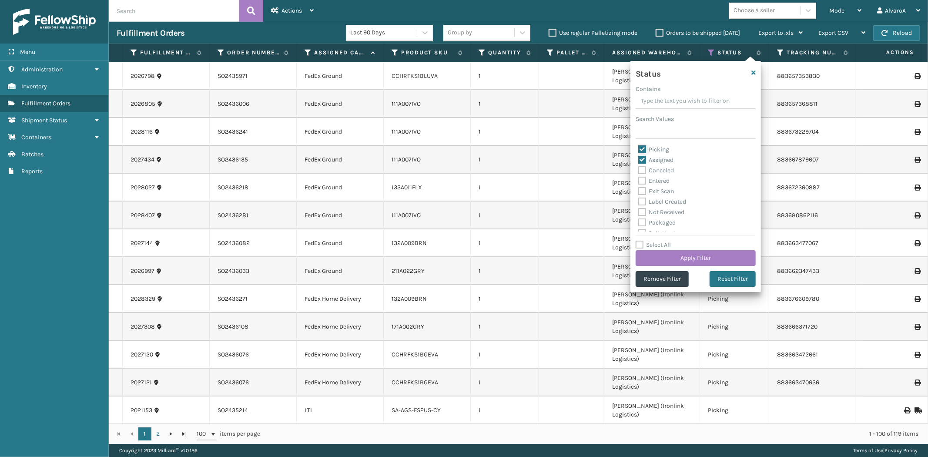
checkbox input "false"
click at [659, 161] on label "Assigned" at bounding box center [655, 159] width 35 height 7
click at [639, 161] on input "Assigned" at bounding box center [638, 158] width 0 height 6
checkbox input "false"
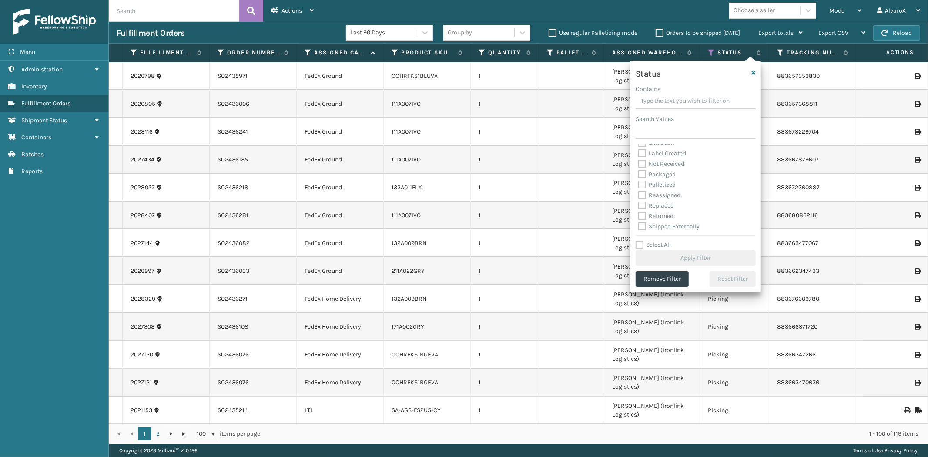
click at [660, 182] on label "Palletized" at bounding box center [656, 184] width 37 height 7
click at [639, 182] on input "Palletized" at bounding box center [638, 183] width 0 height 6
checkbox input "true"
click at [662, 258] on button "Apply Filter" at bounding box center [696, 258] width 120 height 16
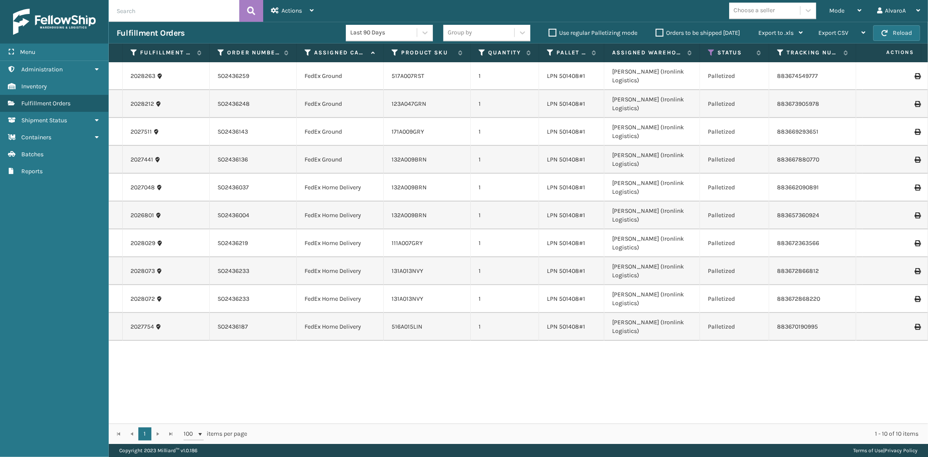
click at [915, 157] on icon at bounding box center [917, 160] width 5 height 6
click at [838, 3] on div "Mode" at bounding box center [846, 11] width 32 height 22
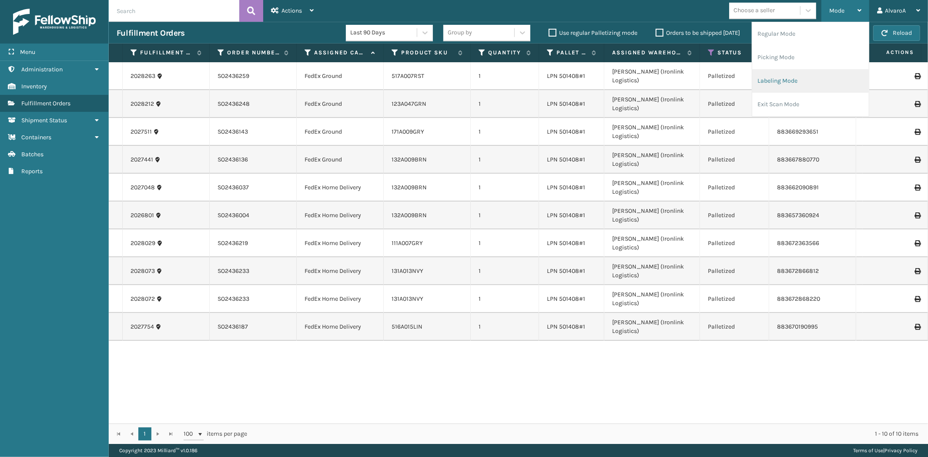
click at [771, 84] on li "Labeling Mode" at bounding box center [811, 81] width 117 height 24
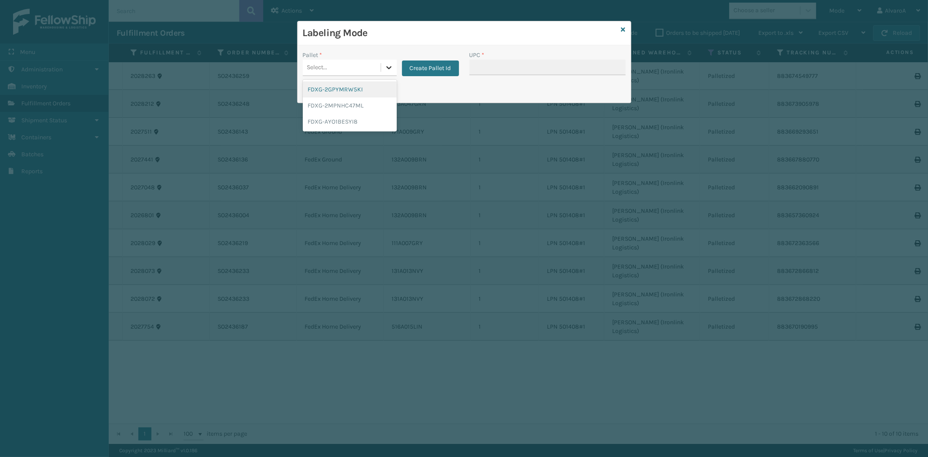
click at [386, 67] on icon at bounding box center [389, 67] width 9 height 9
click at [352, 88] on div "FDXG-2GPYMRW5KI" at bounding box center [350, 89] width 94 height 16
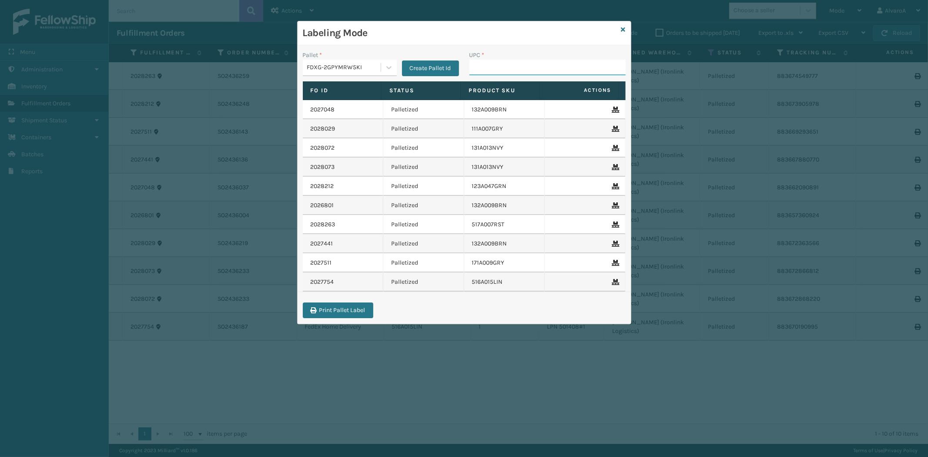
click at [483, 65] on input "UPC *" at bounding box center [548, 68] width 156 height 16
paste input "132A009BRN"
type input "132A009BRN"
paste input "211A022GRY"
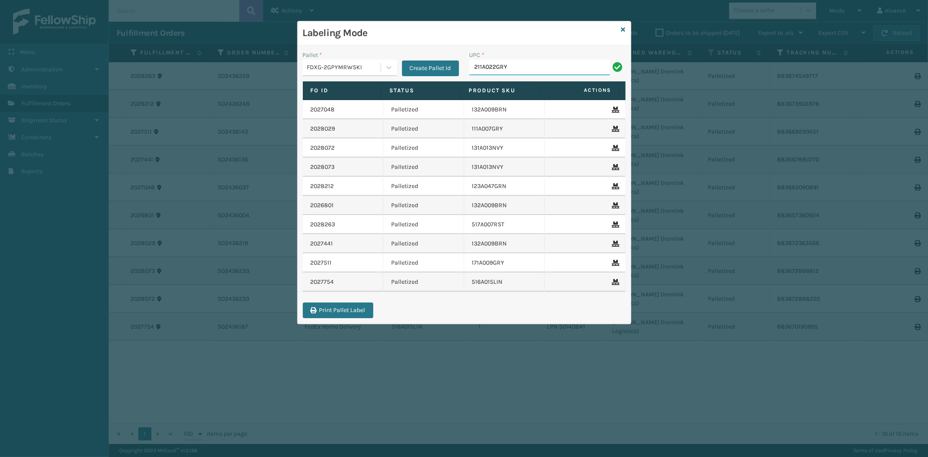
type input "211A022GRY"
paste input "CCHRFKS1BLUVA"
type input "CCHRFKS1BLUVA"
paste input "111A007IVO"
type input "111A007IVO"
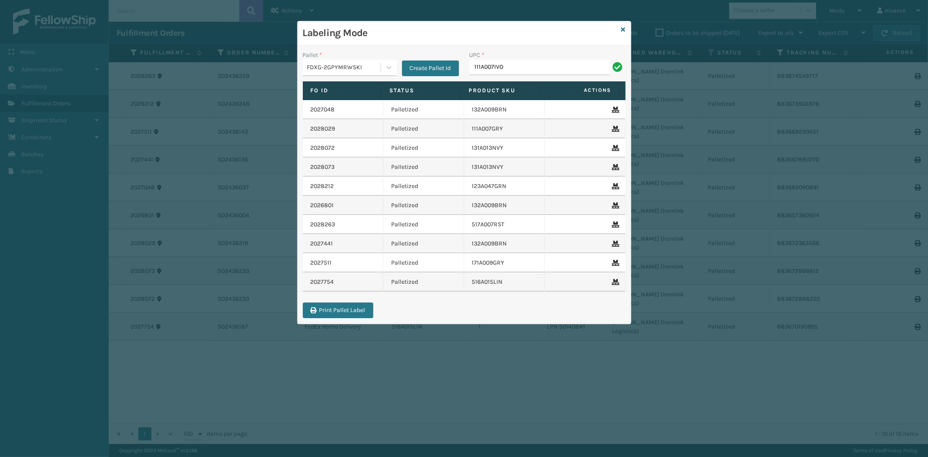
type input "111A007IVO"
type input "133A011FLX"
type input "171A002GRY"
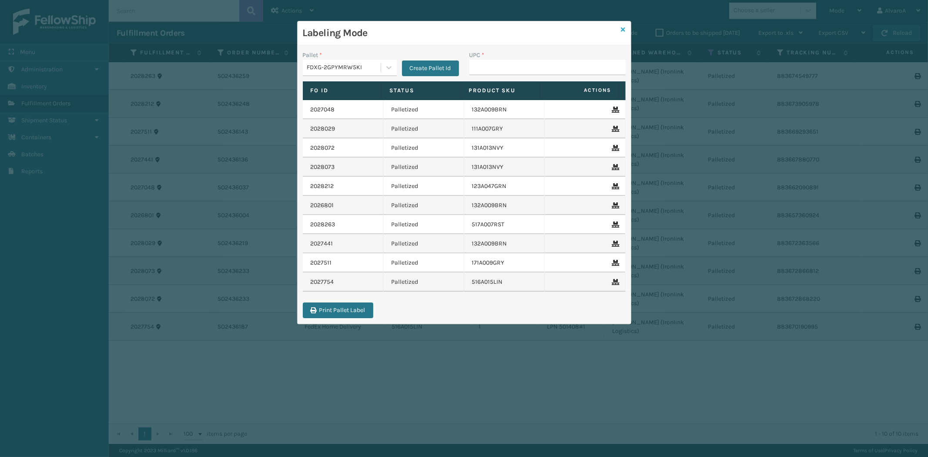
click at [623, 31] on icon at bounding box center [624, 30] width 4 height 6
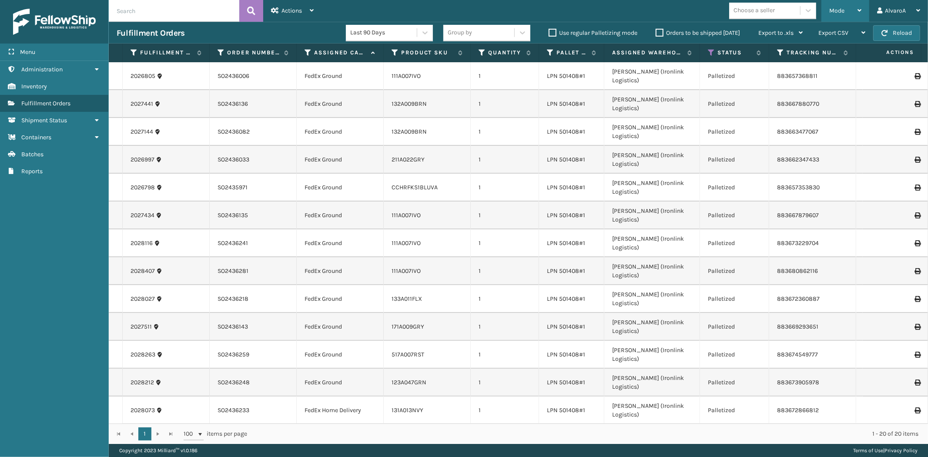
click at [854, 15] on div "Mode" at bounding box center [846, 11] width 32 height 22
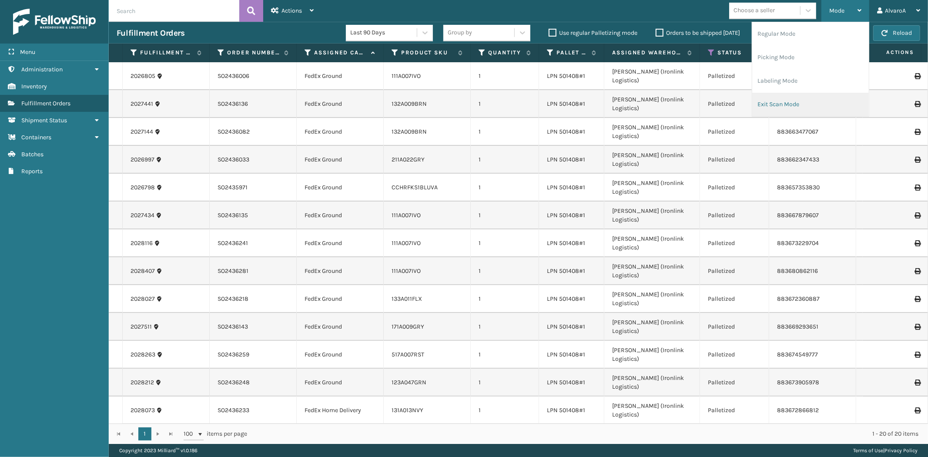
click at [767, 105] on li "Exit Scan Mode" at bounding box center [811, 105] width 117 height 24
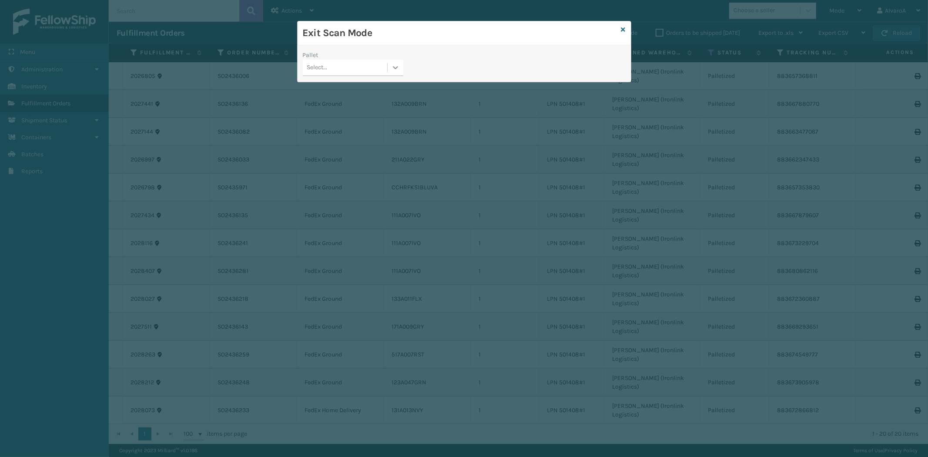
click at [397, 71] on icon at bounding box center [395, 67] width 9 height 9
click at [339, 91] on div "FDXG-2GPYMRW5KI" at bounding box center [353, 89] width 101 height 16
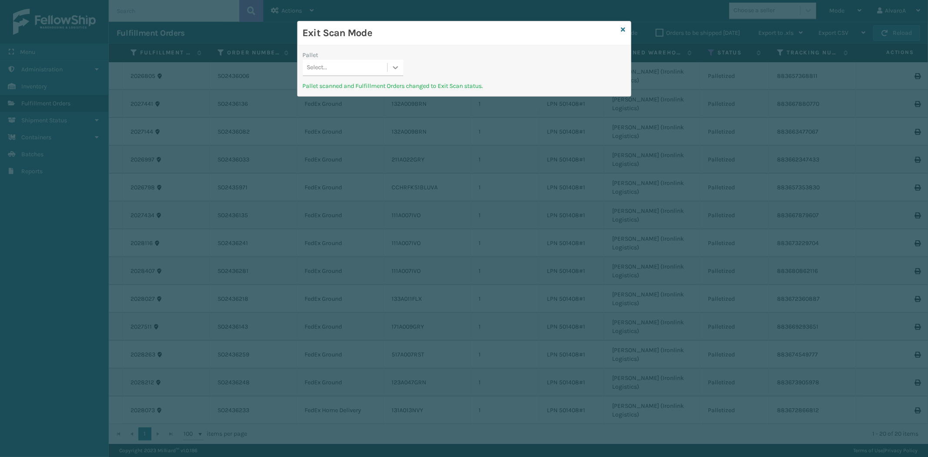
drag, startPoint x: 396, startPoint y: 67, endPoint x: 402, endPoint y: 67, distance: 5.3
click at [397, 67] on icon at bounding box center [395, 67] width 5 height 3
click at [620, 28] on div "Exit Scan Mode" at bounding box center [464, 33] width 333 height 24
click at [624, 28] on icon at bounding box center [624, 30] width 4 height 6
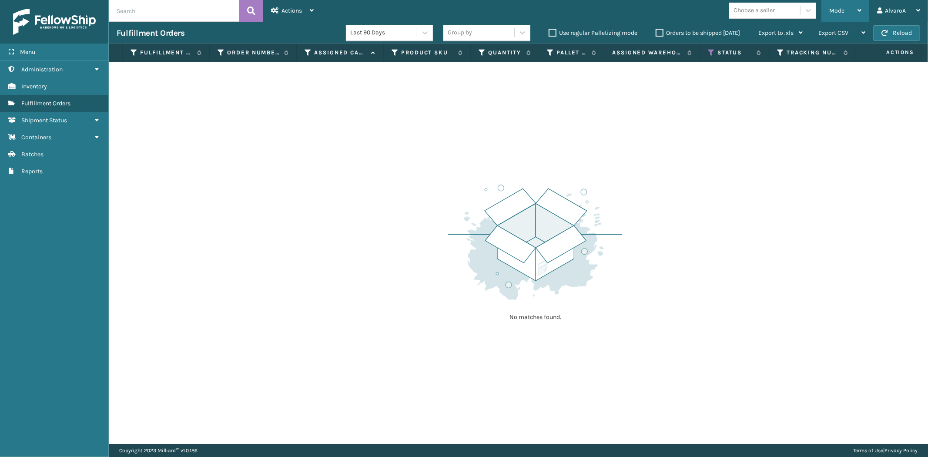
click at [844, 13] on span "Mode" at bounding box center [837, 10] width 15 height 7
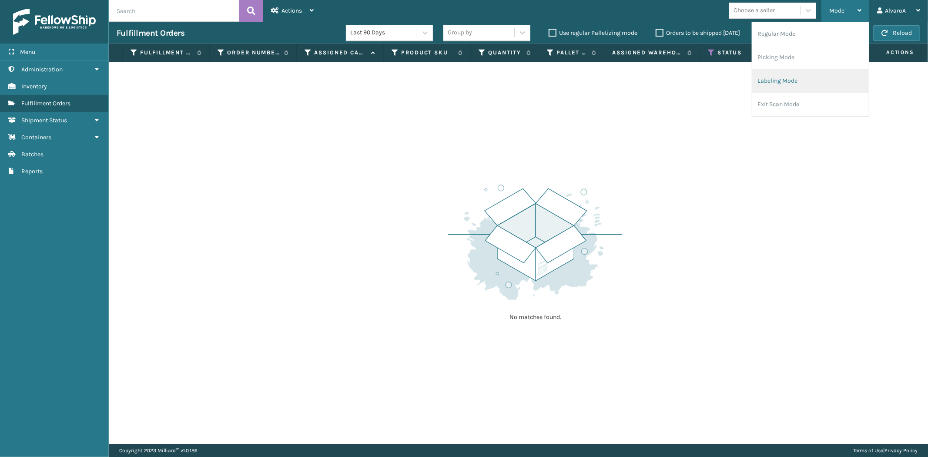
click at [772, 76] on li "Labeling Mode" at bounding box center [811, 81] width 117 height 24
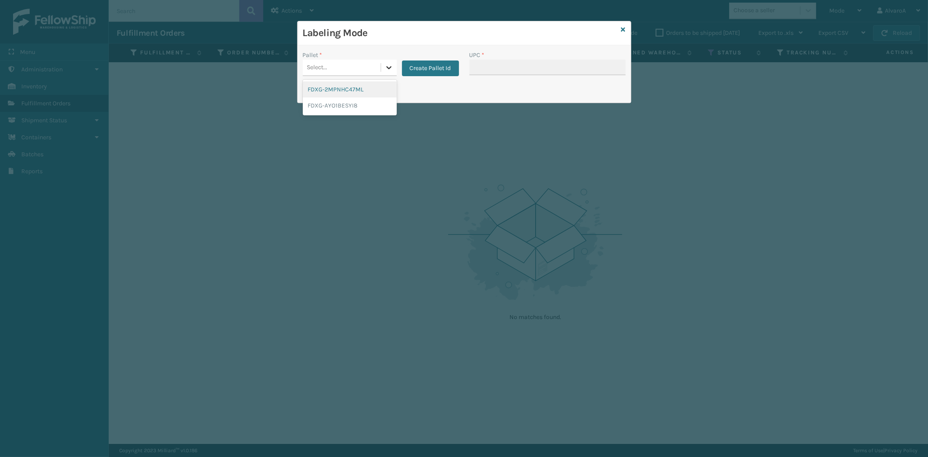
click at [389, 71] on icon at bounding box center [389, 67] width 9 height 9
click at [410, 64] on button "Create Pallet Id" at bounding box center [430, 68] width 57 height 16
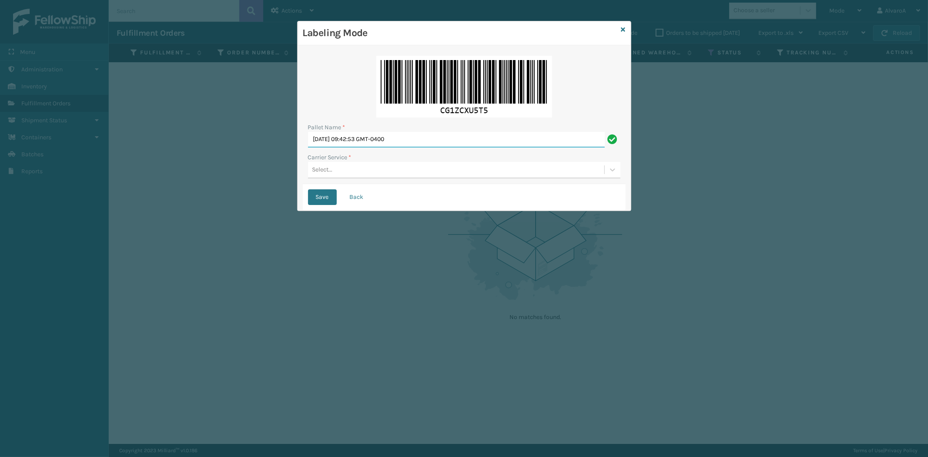
drag, startPoint x: 423, startPoint y: 147, endPoint x: 265, endPoint y: 171, distance: 159.8
click at [265, 171] on div "Labeling Mode Pallet Name * [DATE] 09:42:53 GMT-0400 Carrier Service * Select..…" at bounding box center [464, 228] width 928 height 457
type input "LPN 501406 #1"
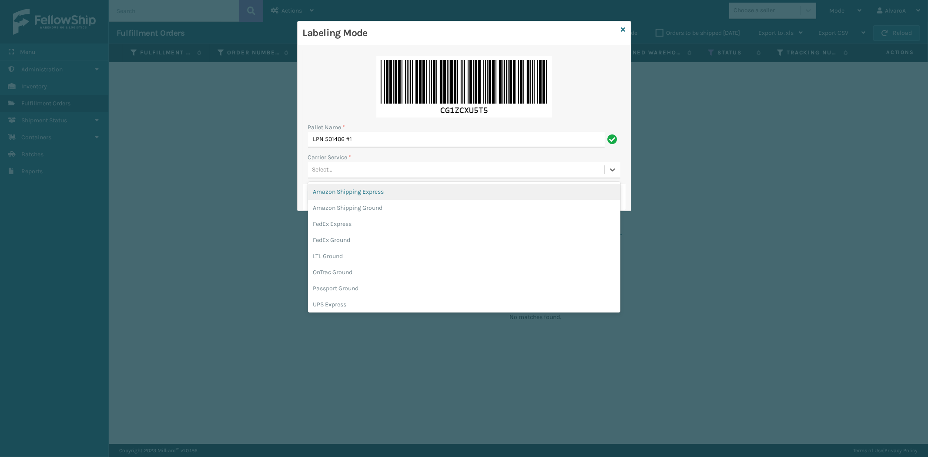
click at [344, 166] on div "Select..." at bounding box center [456, 170] width 296 height 14
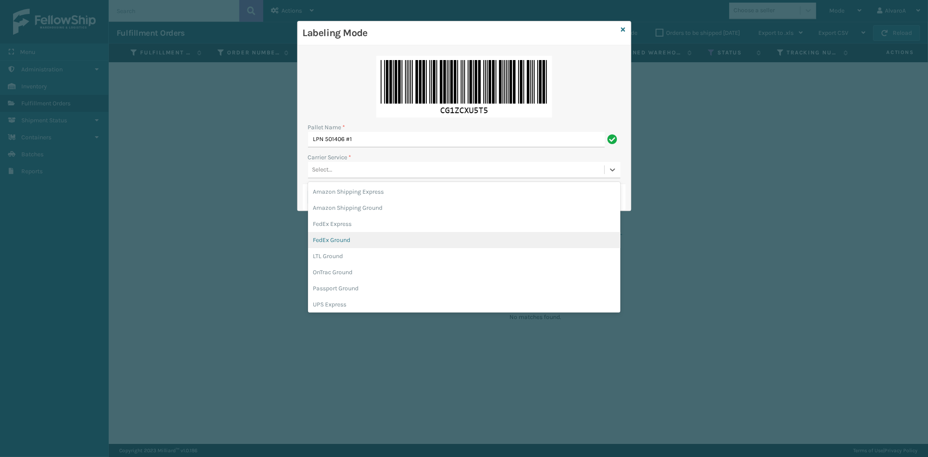
click at [346, 241] on div "FedEx Ground" at bounding box center [464, 240] width 312 height 16
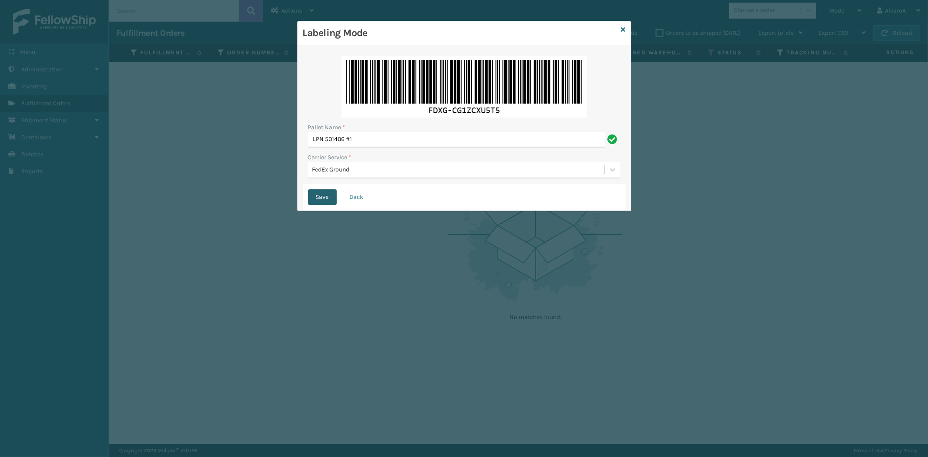
click at [331, 199] on button "Save" at bounding box center [322, 197] width 29 height 16
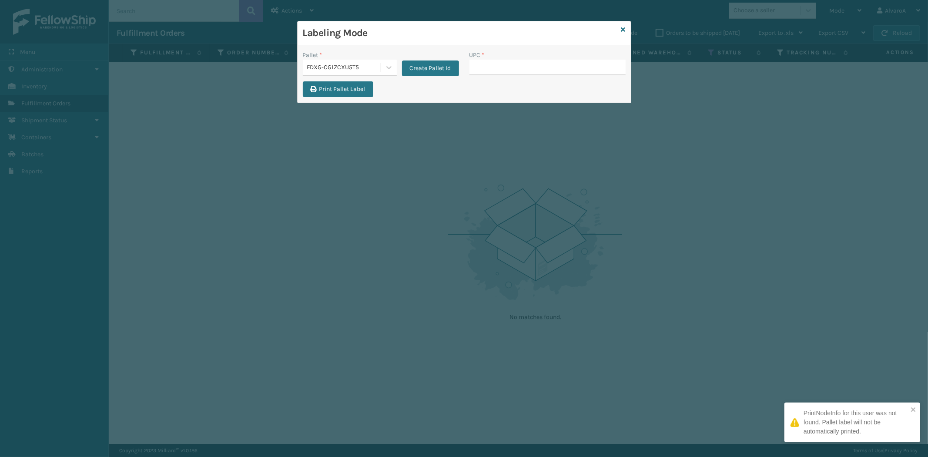
click at [536, 70] on input "UPC *" at bounding box center [548, 68] width 156 height 16
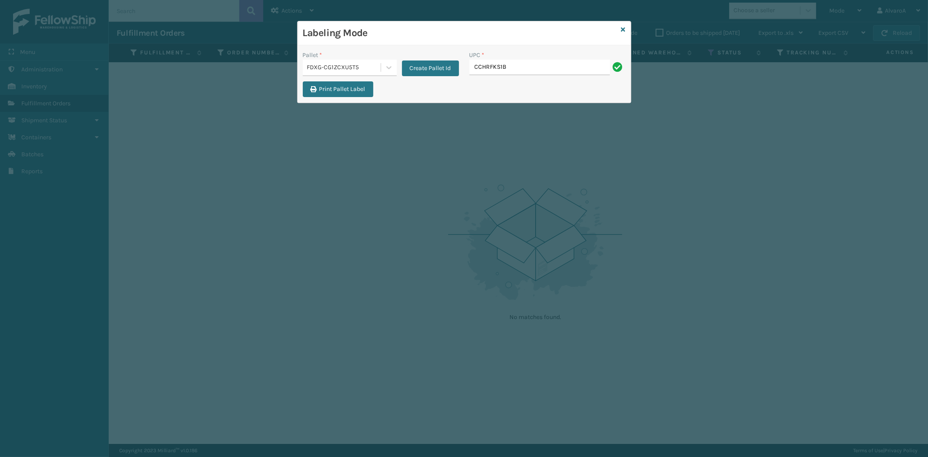
type input "CCHRFKS1BGEVA"
click at [624, 27] on icon at bounding box center [624, 30] width 4 height 6
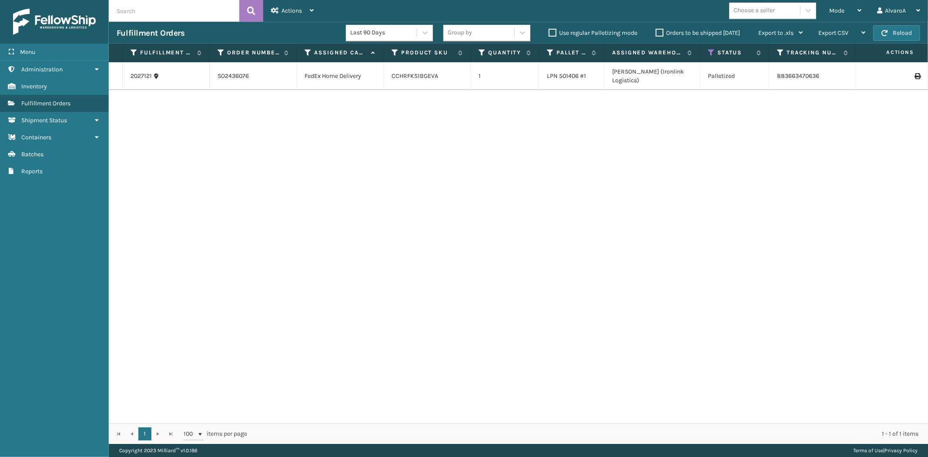
click at [915, 73] on icon at bounding box center [917, 76] width 5 height 6
drag, startPoint x: 843, startPoint y: 6, endPoint x: 828, endPoint y: 20, distance: 20.3
click at [843, 7] on div "Mode" at bounding box center [846, 11] width 32 height 22
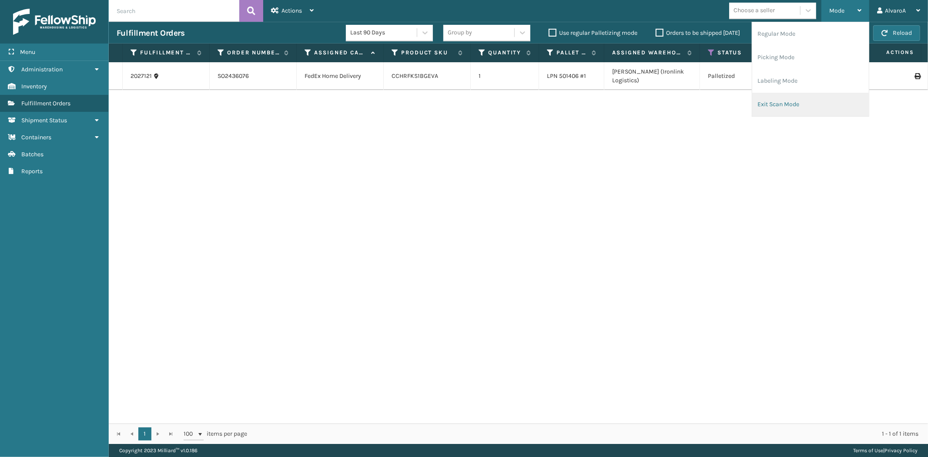
click at [778, 93] on li "Exit Scan Mode" at bounding box center [811, 105] width 117 height 24
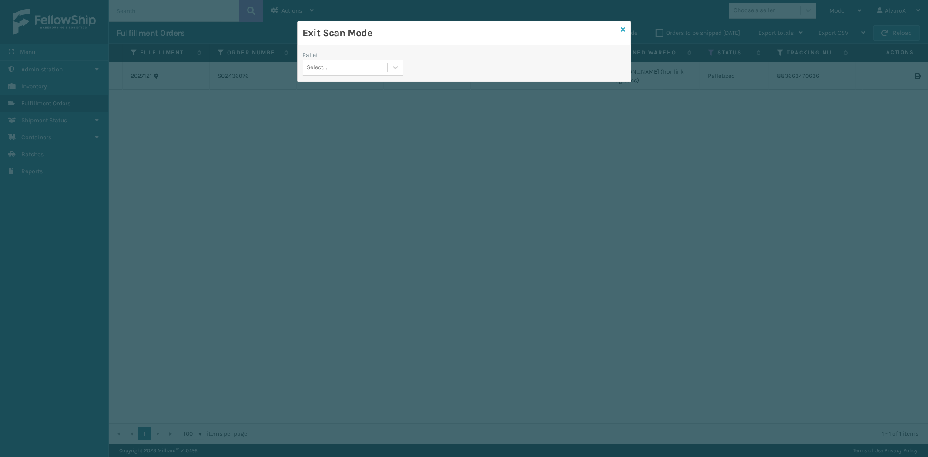
click at [623, 29] on icon at bounding box center [624, 30] width 4 height 6
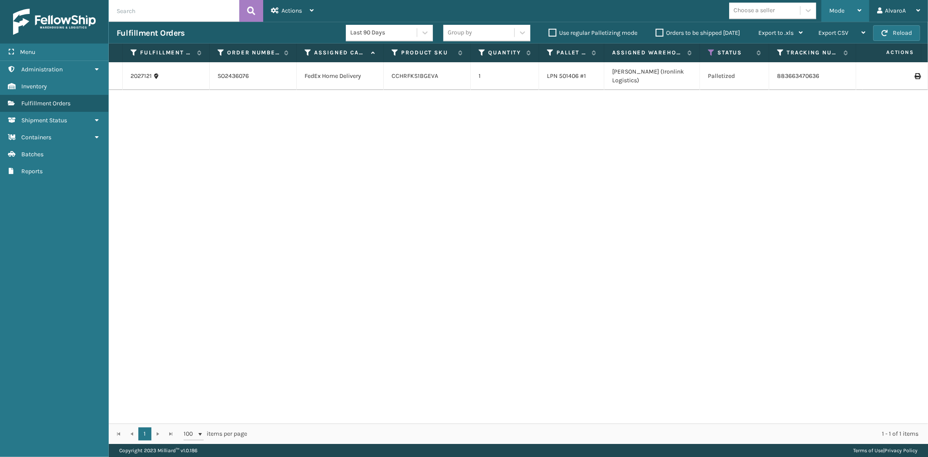
click at [830, 13] on span "Mode" at bounding box center [837, 10] width 15 height 7
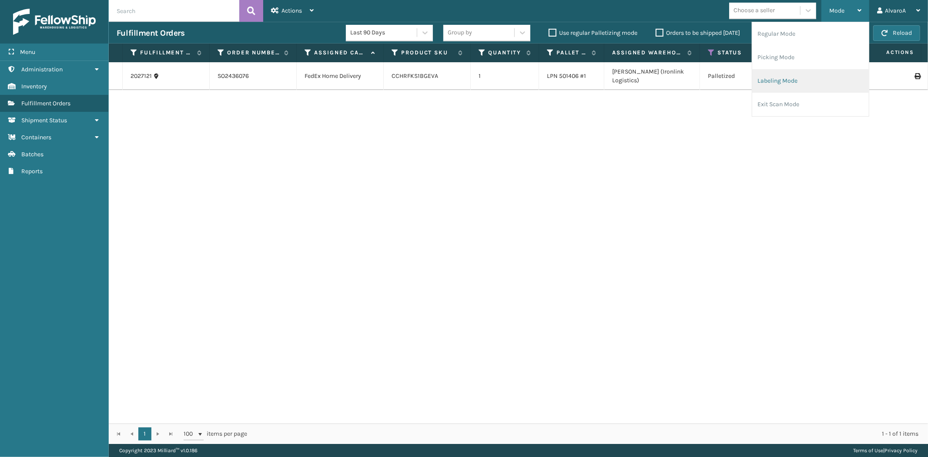
click at [811, 74] on li "Labeling Mode" at bounding box center [811, 81] width 117 height 24
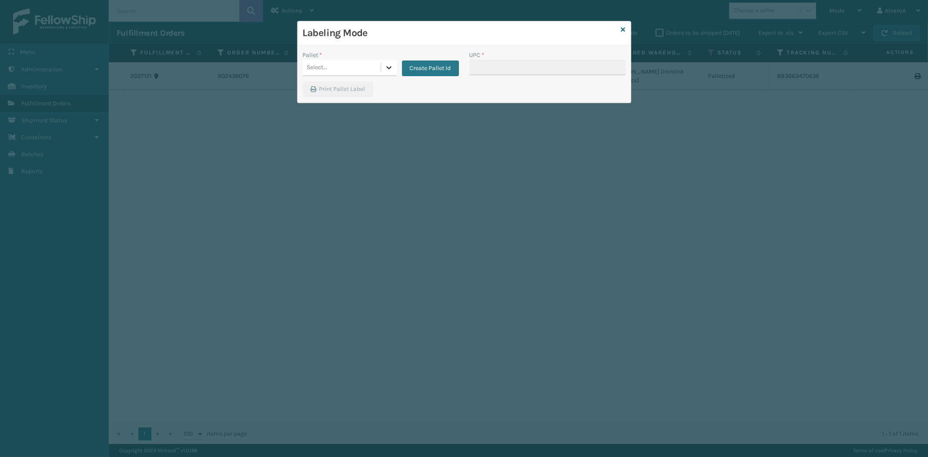
click at [389, 68] on icon at bounding box center [388, 67] width 5 height 3
click at [346, 118] on div "FDXG-CG1ZCXU5T5" at bounding box center [350, 122] width 94 height 16
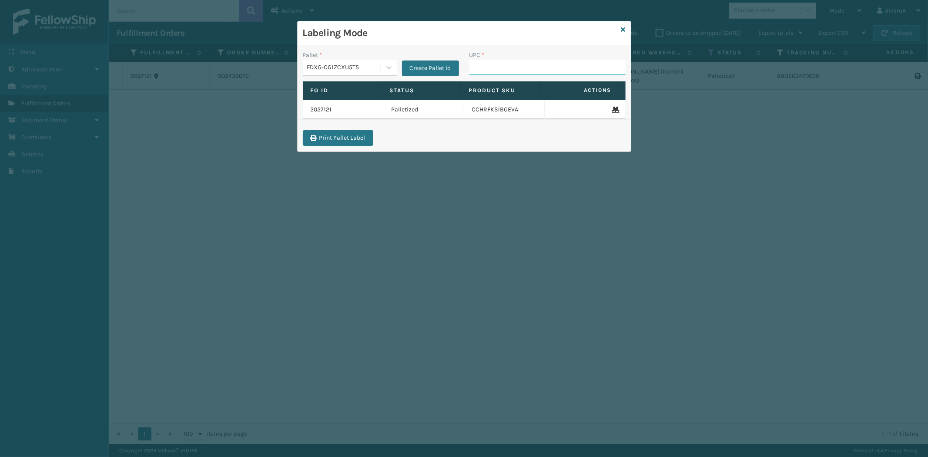
click at [531, 68] on input "UPC *" at bounding box center [548, 68] width 156 height 16
type input "CCHRFKS1BG"
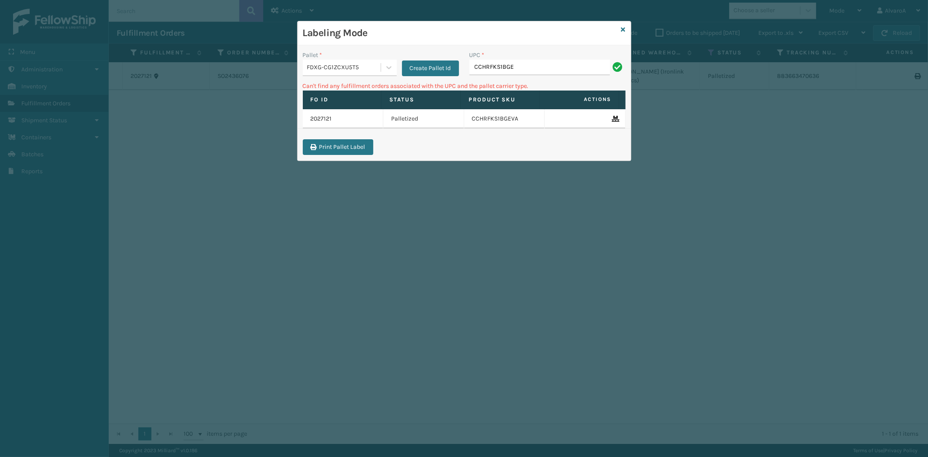
type input "CCHRFKS1BGEVA"
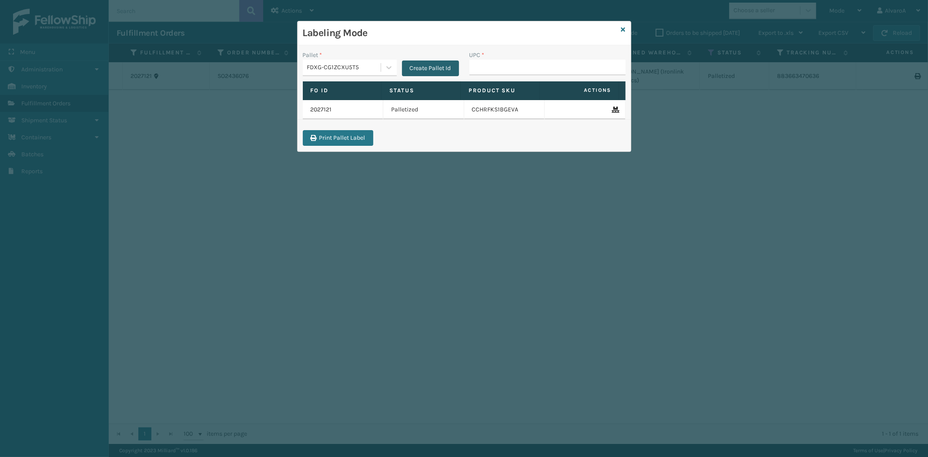
click at [418, 62] on button "Create Pallet Id" at bounding box center [430, 68] width 57 height 16
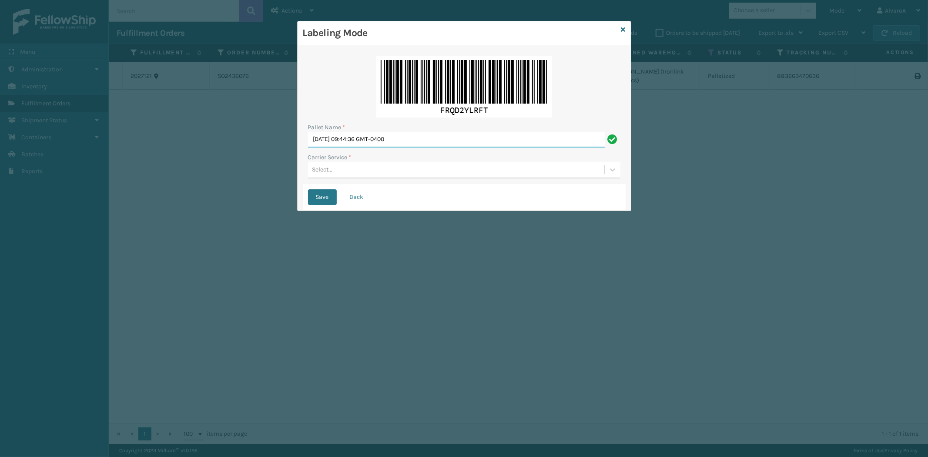
drag, startPoint x: 421, startPoint y: 139, endPoint x: 152, endPoint y: 148, distance: 268.7
click at [150, 161] on div "Labeling Mode Pallet Name * [DATE] 09:44:36 GMT-0400 Carrier Service * Select..…" at bounding box center [464, 228] width 928 height 457
type input "LPN 501404#1"
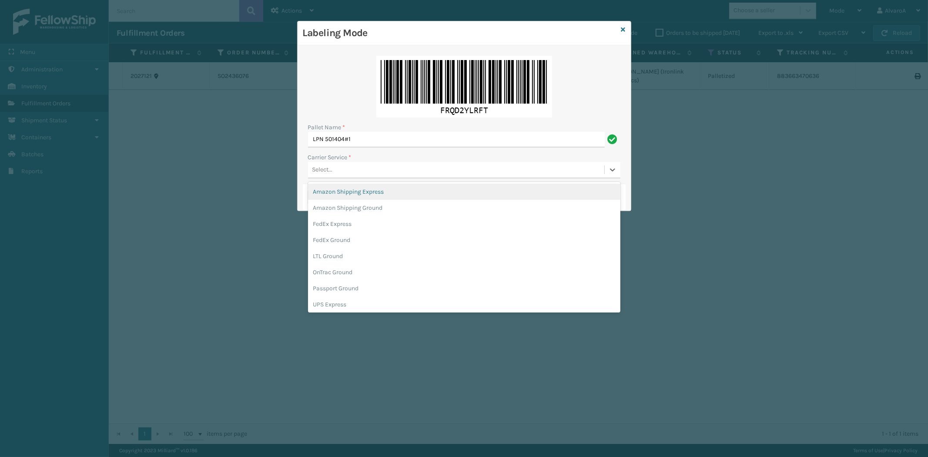
click at [320, 171] on div "Select..." at bounding box center [322, 169] width 20 height 9
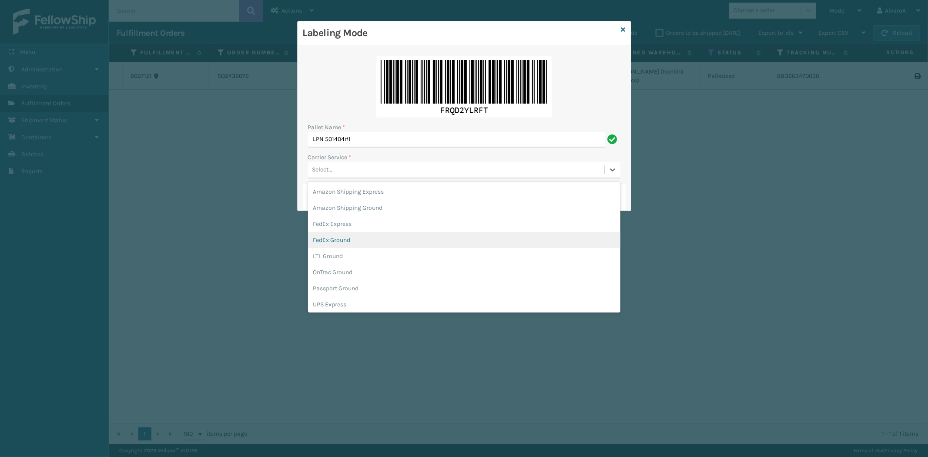
click at [336, 234] on div "FedEx Ground" at bounding box center [464, 240] width 312 height 16
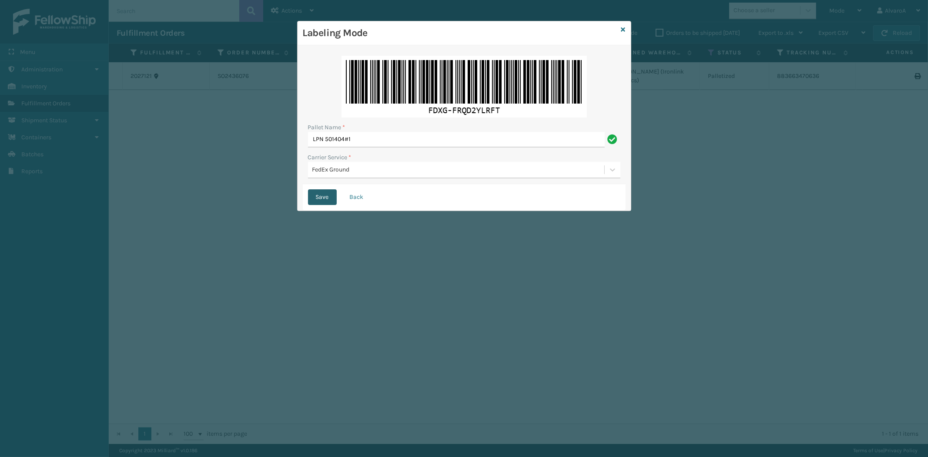
click at [318, 201] on button "Save" at bounding box center [322, 197] width 29 height 16
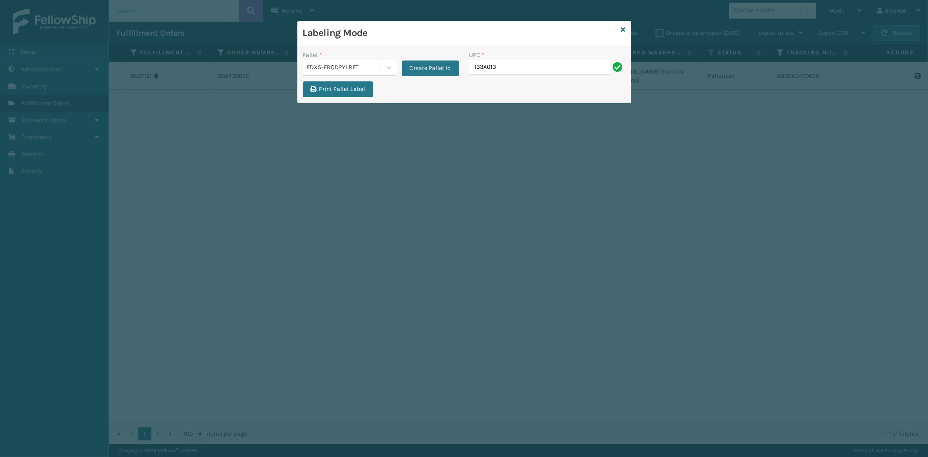
type input "133A013NVY"
type input "171A002GRY"
type input "215A012BLU"
type input "CCHRFKS3M26BKVA"
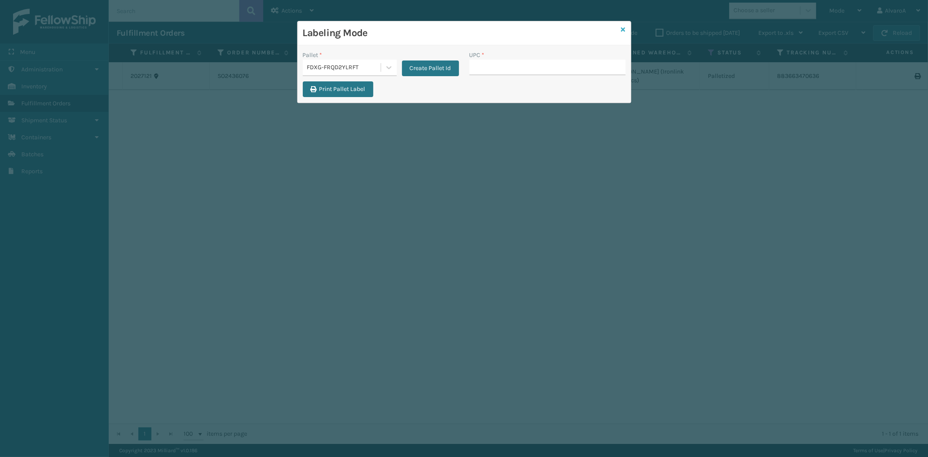
click at [625, 30] on icon at bounding box center [624, 30] width 4 height 6
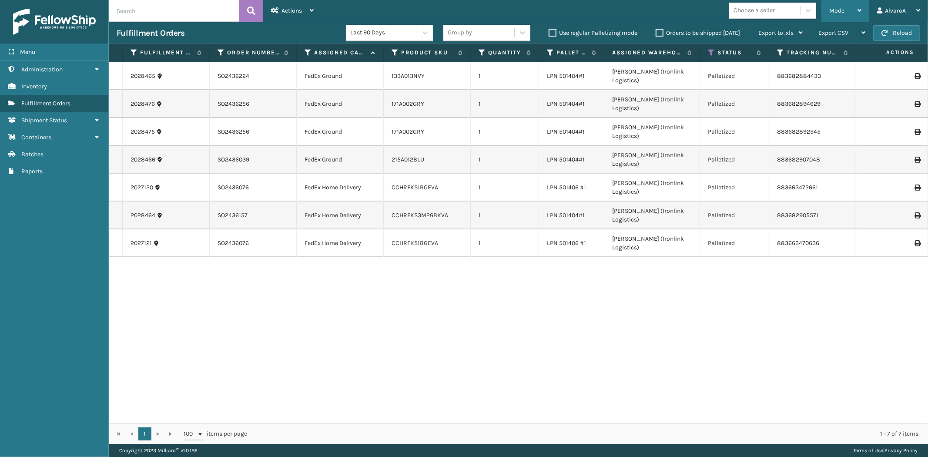
click at [853, 16] on div "Mode" at bounding box center [846, 11] width 32 height 22
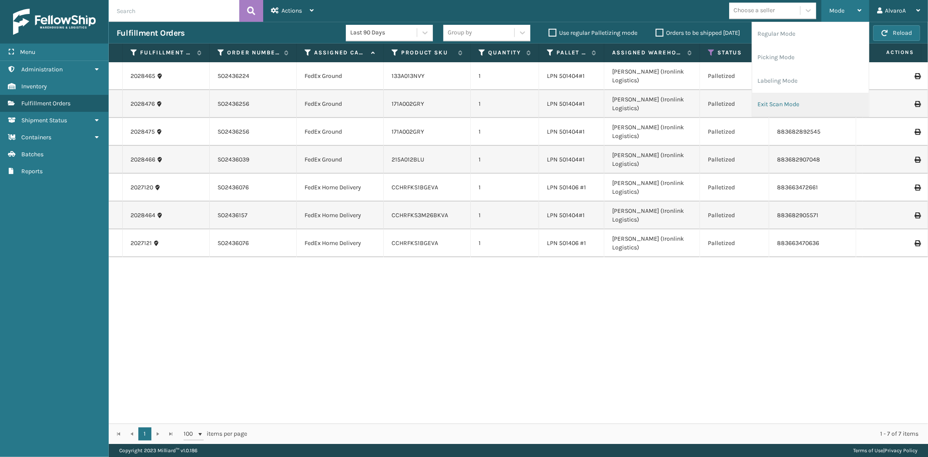
click at [771, 104] on li "Exit Scan Mode" at bounding box center [811, 105] width 117 height 24
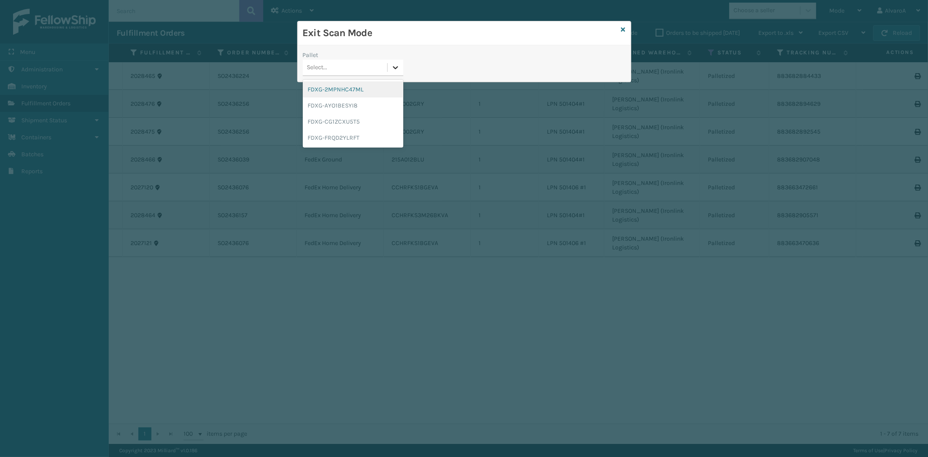
click at [400, 66] on icon at bounding box center [395, 67] width 9 height 9
click at [333, 120] on div "FDXG-CG1ZCXU5T5" at bounding box center [353, 122] width 101 height 16
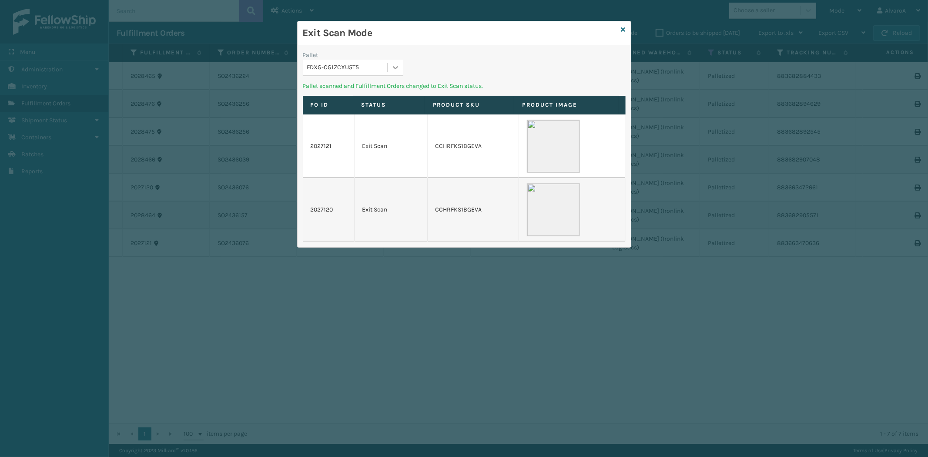
click at [398, 73] on div at bounding box center [396, 68] width 16 height 16
click at [319, 119] on div "FDXG-FRQD2YLRFT" at bounding box center [353, 122] width 101 height 16
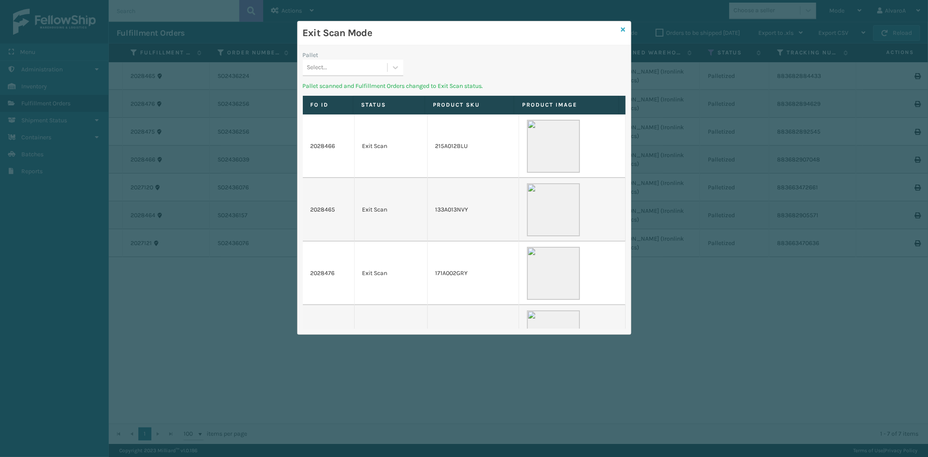
click at [624, 29] on icon at bounding box center [624, 30] width 4 height 6
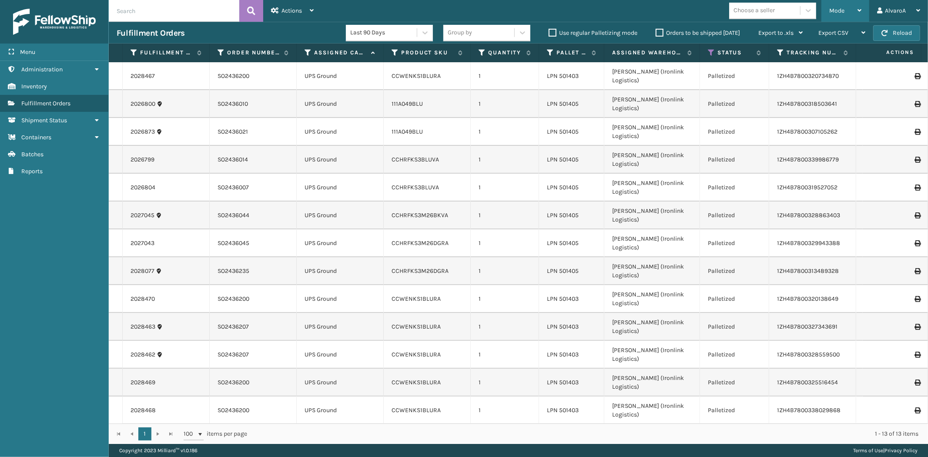
click at [835, 5] on div "Mode" at bounding box center [846, 11] width 32 height 22
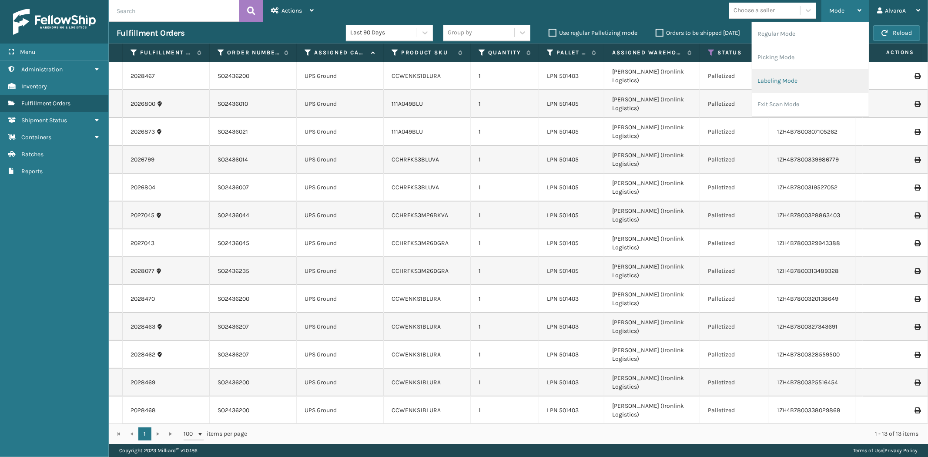
click at [790, 84] on li "Labeling Mode" at bounding box center [811, 81] width 117 height 24
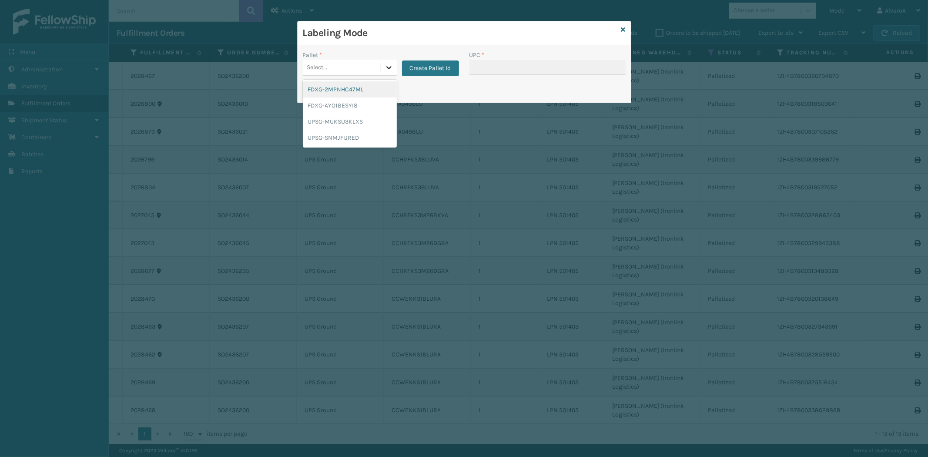
click at [390, 67] on icon at bounding box center [388, 67] width 5 height 3
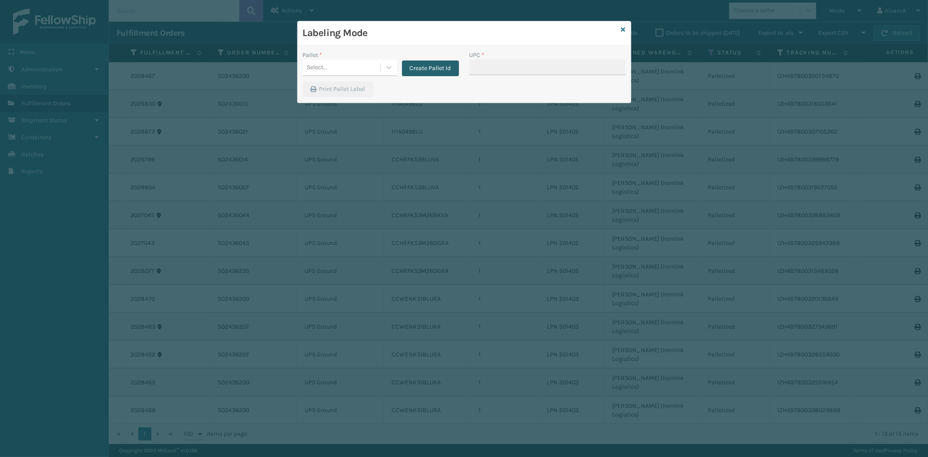
click at [427, 67] on button "Create Pallet Id" at bounding box center [430, 68] width 57 height 16
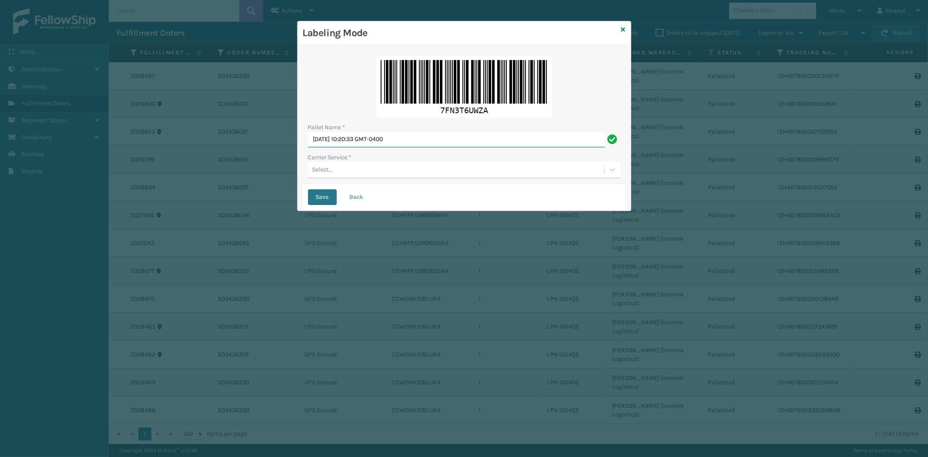
drag, startPoint x: 420, startPoint y: 136, endPoint x: 259, endPoint y: 186, distance: 169.2
click at [263, 186] on div "Labeling Mode Pallet Name * [DATE] 10:20:33 GMT-0400 Carrier Service * Select..…" at bounding box center [464, 228] width 928 height 457
type input "LPN 501400"
click at [329, 179] on div "Pallet Name * LPN 501400 Carrier Service * Select..." at bounding box center [464, 117] width 323 height 134
click at [340, 172] on div "Select..." at bounding box center [456, 170] width 296 height 14
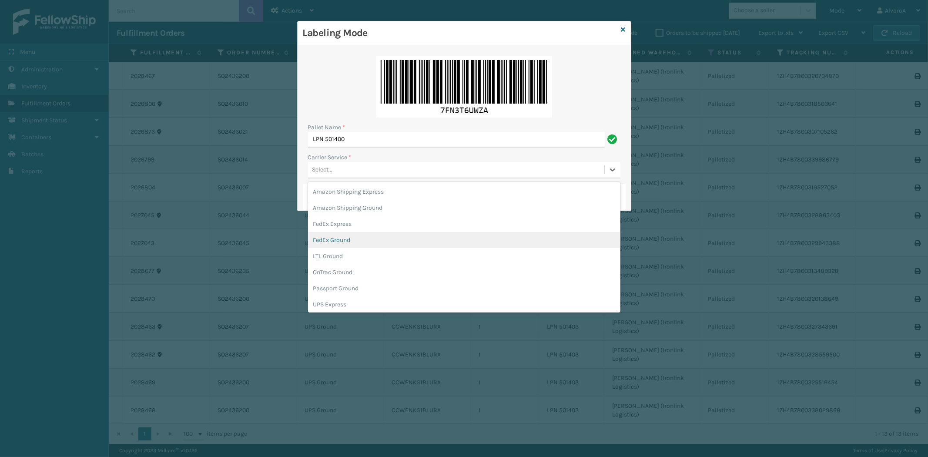
drag, startPoint x: 339, startPoint y: 242, endPoint x: 321, endPoint y: 217, distance: 30.6
click at [337, 241] on div "FedEx Ground" at bounding box center [464, 240] width 312 height 16
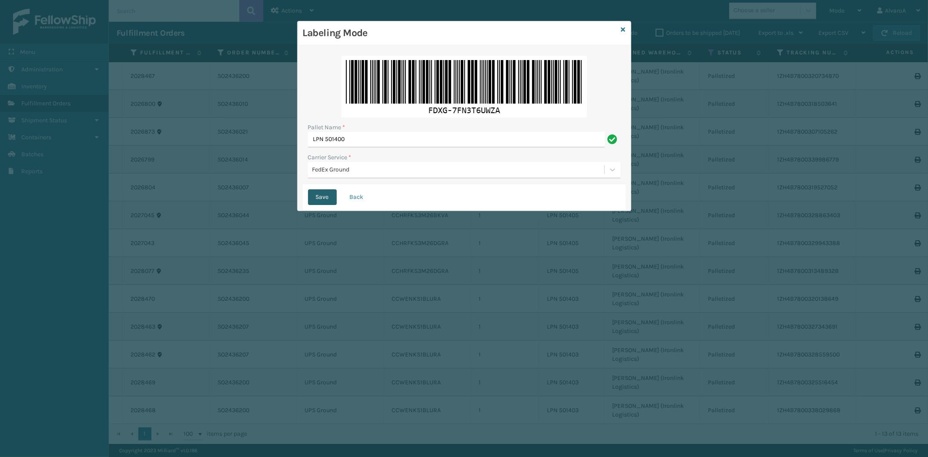
click at [316, 198] on button "Save" at bounding box center [322, 197] width 29 height 16
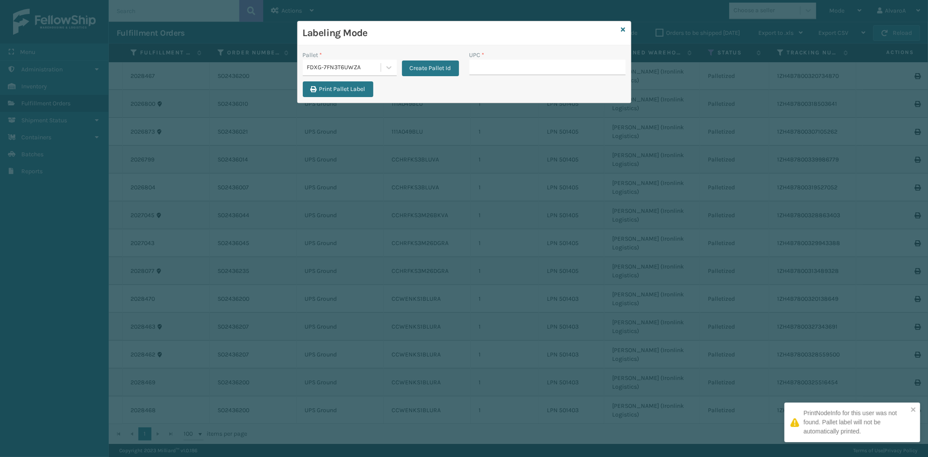
click at [526, 72] on input "UPC *" at bounding box center [548, 68] width 156 height 16
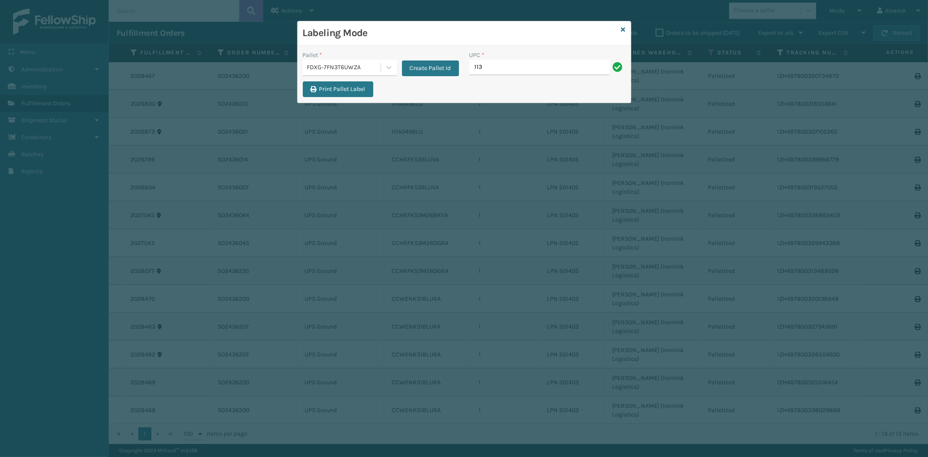
type input "113A007CML"
click at [623, 28] on icon at bounding box center [624, 30] width 4 height 6
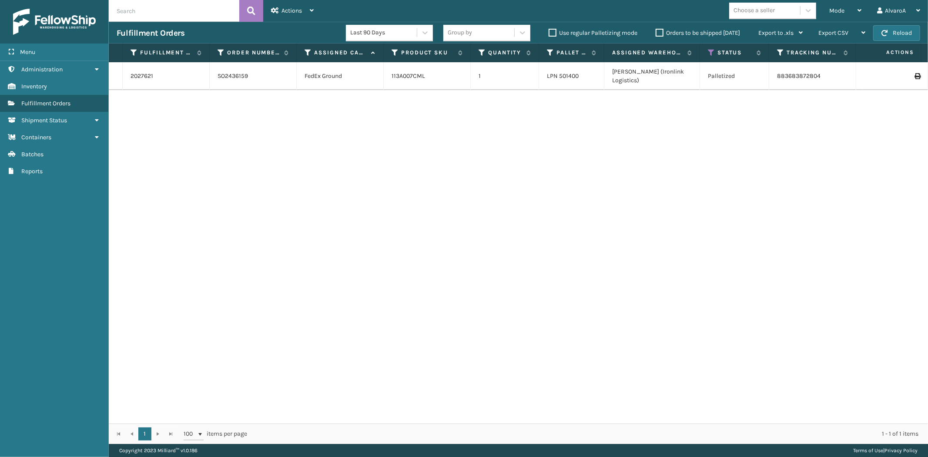
click at [915, 73] on icon at bounding box center [917, 76] width 5 height 6
click at [846, 5] on div "Mode" at bounding box center [846, 11] width 32 height 22
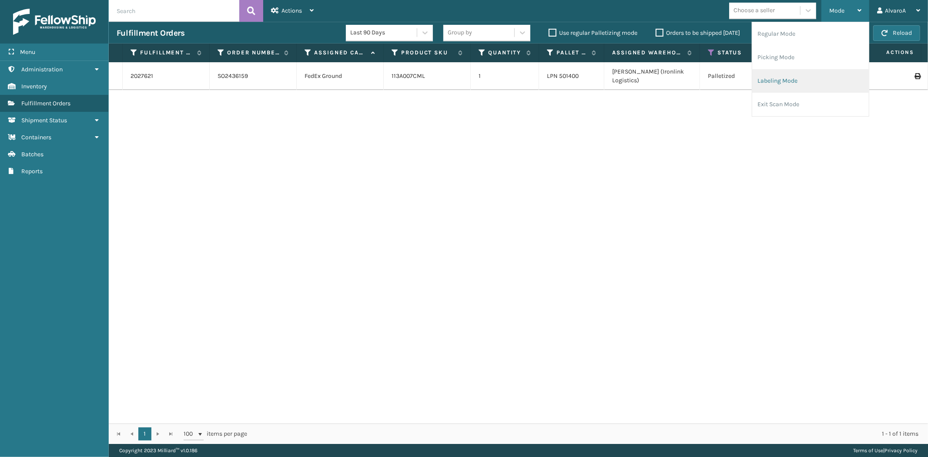
click at [789, 82] on li "Labeling Mode" at bounding box center [811, 81] width 117 height 24
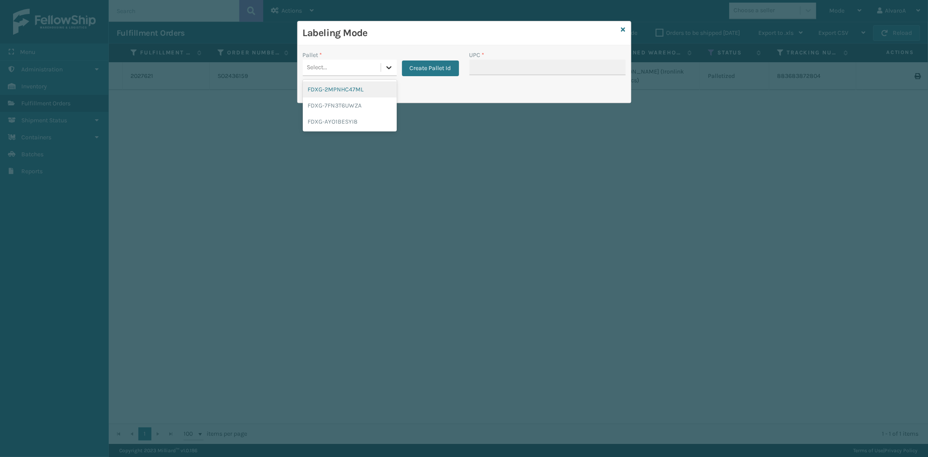
click at [385, 67] on icon at bounding box center [389, 67] width 9 height 9
click at [320, 117] on div "FDXG-AYO1BESYI8" at bounding box center [350, 122] width 94 height 16
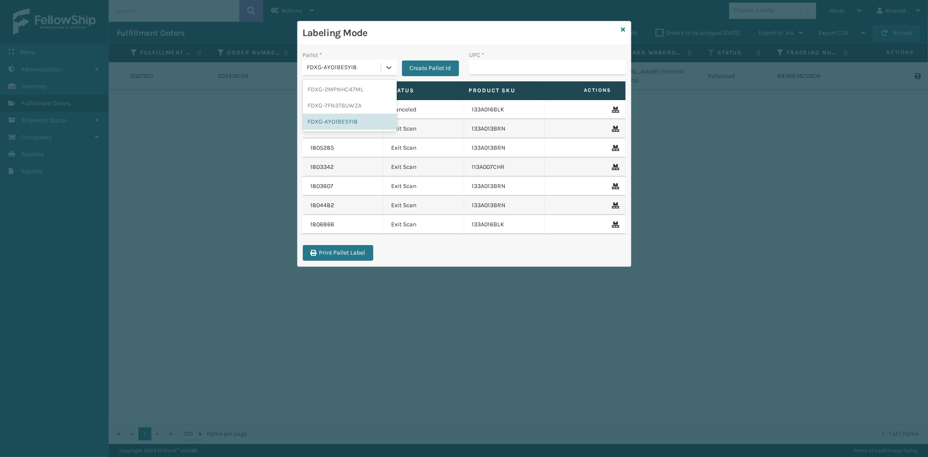
click at [379, 71] on div "FDXG-AYO1BESYI8" at bounding box center [344, 67] width 74 height 9
click at [343, 93] on div "FDXG-2MPNHC47ML" at bounding box center [350, 89] width 94 height 16
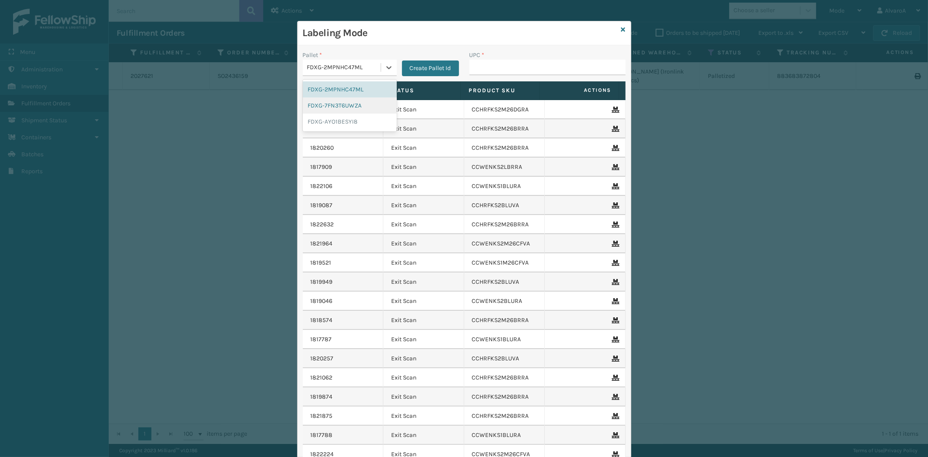
drag, startPoint x: 382, startPoint y: 68, endPoint x: 358, endPoint y: 107, distance: 45.5
click at [385, 72] on icon at bounding box center [389, 67] width 9 height 9
click at [355, 109] on div "FDXG-7FN3T6UWZA" at bounding box center [350, 105] width 94 height 16
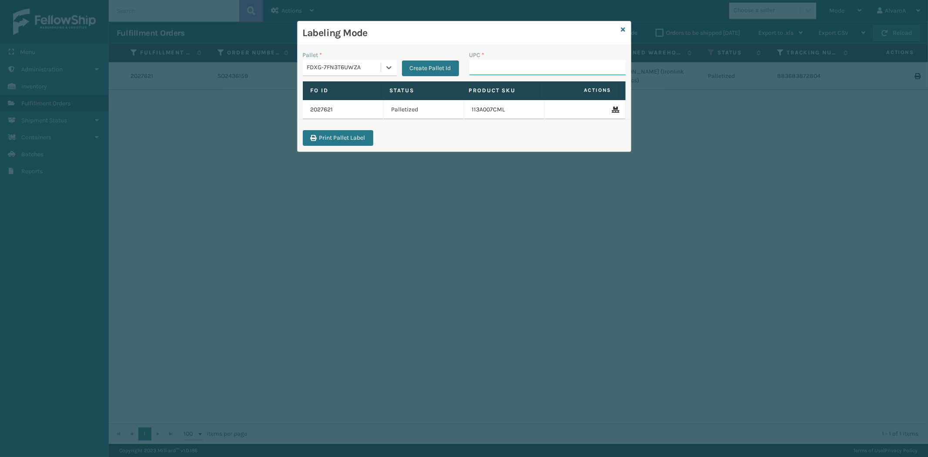
click at [503, 67] on input "UPC *" at bounding box center [548, 68] width 156 height 16
type input "RCPSDM2616"
click at [441, 65] on button "Create Pallet Id" at bounding box center [430, 68] width 57 height 16
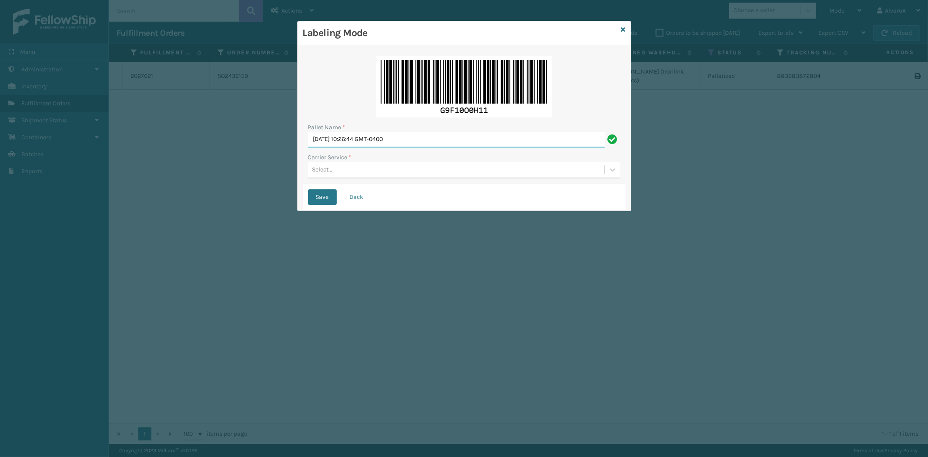
drag, startPoint x: 416, startPoint y: 139, endPoint x: 261, endPoint y: 180, distance: 159.8
click at [262, 180] on div "Labeling Mode Pallet Name * [DATE] 10:26:44 GMT-0400 Carrier Service * Select..…" at bounding box center [464, 228] width 928 height 457
type input "LPN 501399 #1"
click at [323, 171] on div "Select..." at bounding box center [322, 169] width 20 height 9
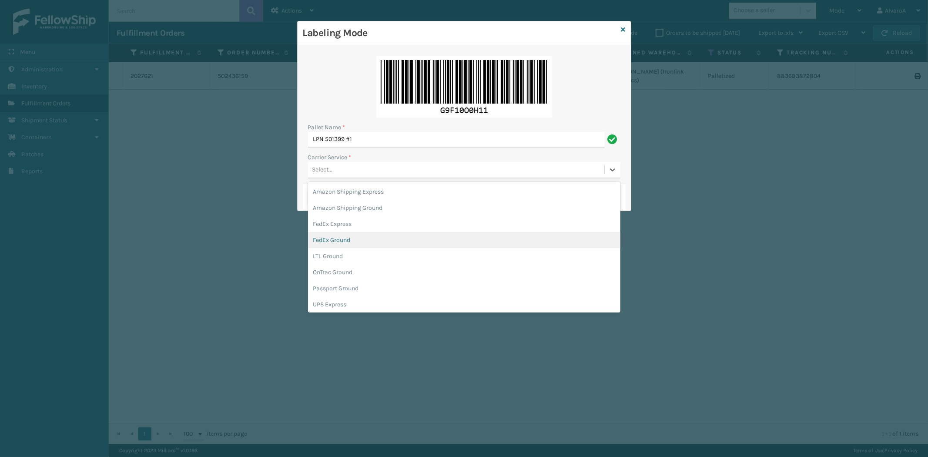
click at [336, 242] on div "FedEx Ground" at bounding box center [464, 240] width 312 height 16
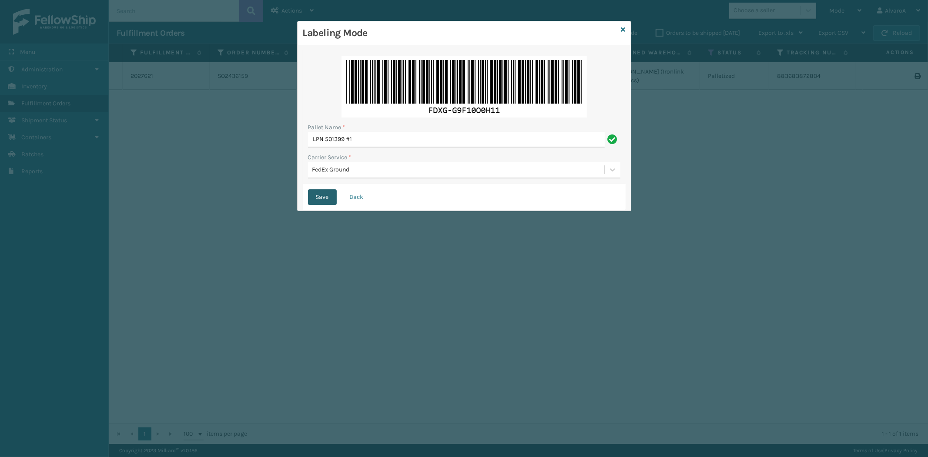
click at [327, 194] on button "Save" at bounding box center [322, 197] width 29 height 16
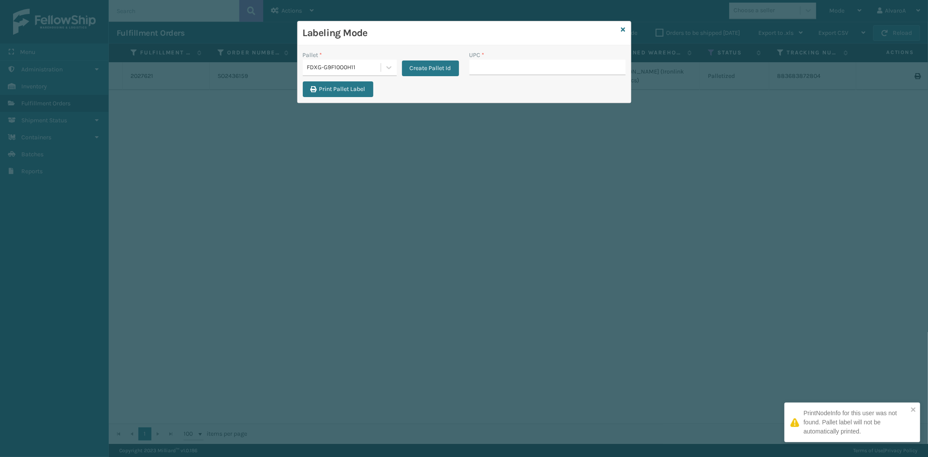
click at [487, 73] on input "UPC *" at bounding box center [548, 68] width 156 height 16
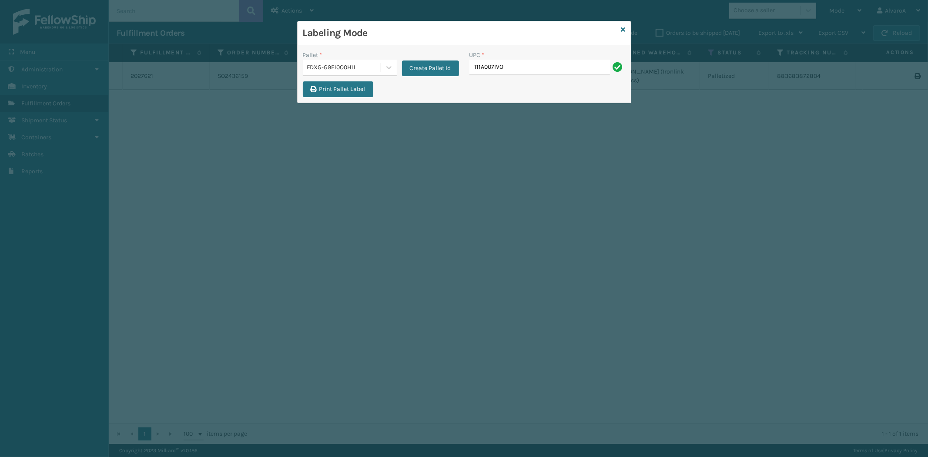
type input "111A007IVO"
type input "LKLGF2SP2GU3051"
click at [625, 29] on div "Labeling Mode" at bounding box center [464, 33] width 333 height 24
click at [624, 27] on icon at bounding box center [624, 30] width 4 height 6
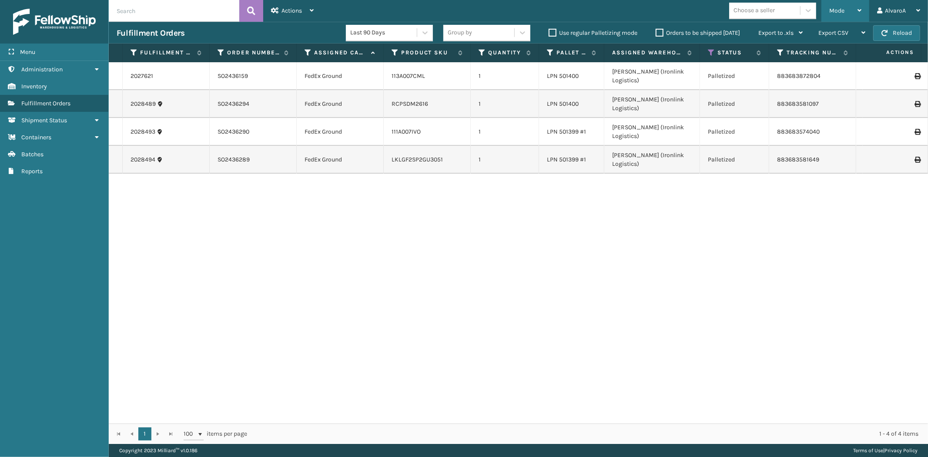
click at [847, 10] on div "Mode" at bounding box center [846, 11] width 32 height 22
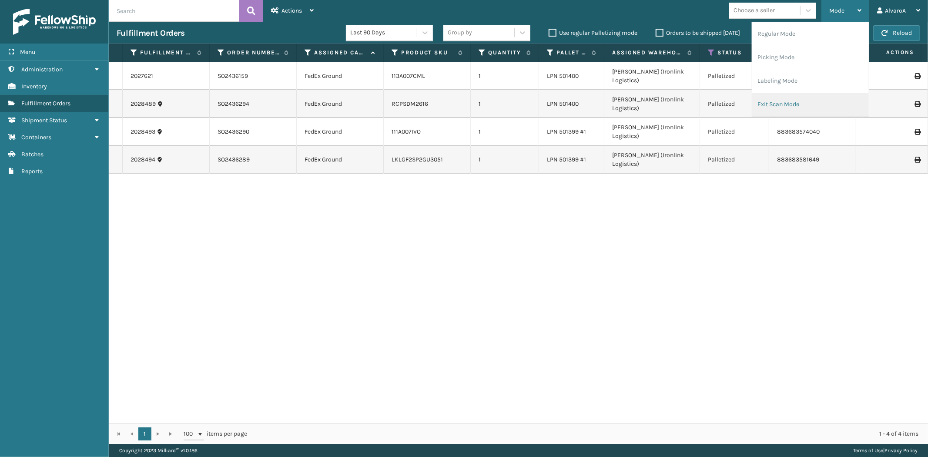
click at [788, 96] on li "Exit Scan Mode" at bounding box center [811, 105] width 117 height 24
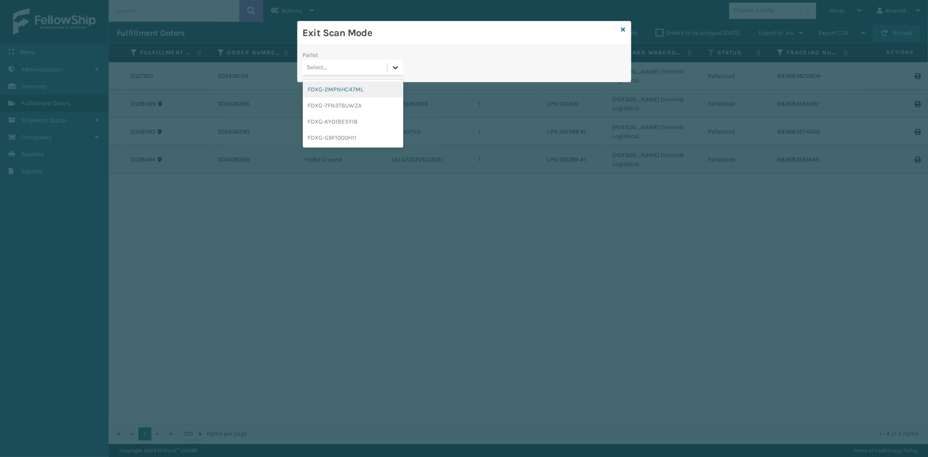
click at [402, 65] on div at bounding box center [396, 68] width 16 height 16
click at [336, 137] on div "FDXG-G9F10O0H11" at bounding box center [353, 138] width 101 height 16
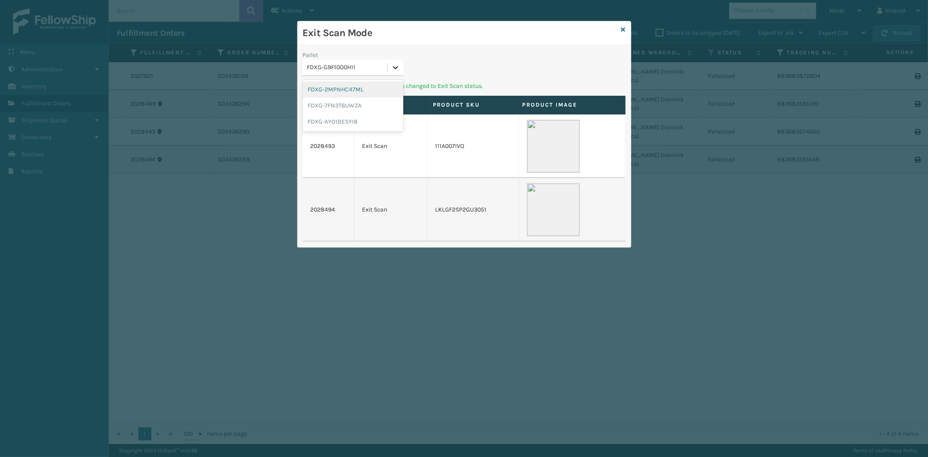
click at [390, 68] on div at bounding box center [396, 68] width 16 height 16
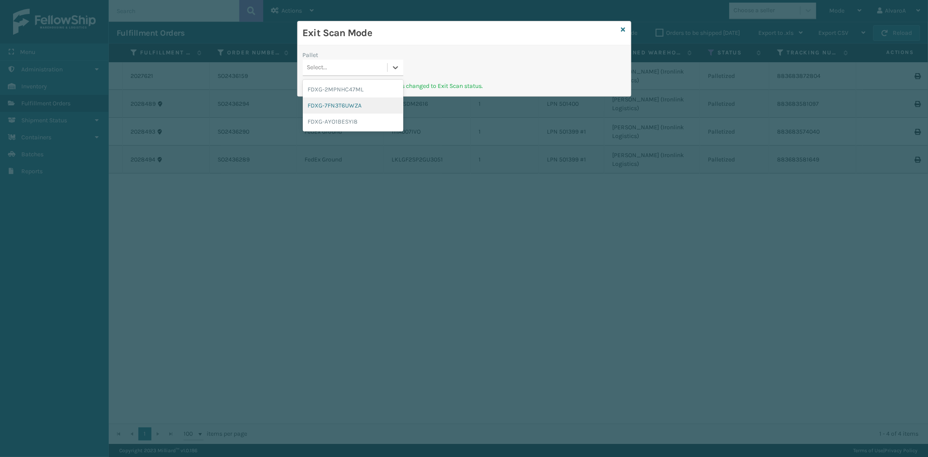
drag, startPoint x: 336, startPoint y: 105, endPoint x: 403, endPoint y: 83, distance: 70.1
click at [336, 105] on div "FDXG-7FN3T6UWZA" at bounding box center [353, 105] width 101 height 16
click at [623, 29] on icon at bounding box center [624, 30] width 4 height 6
